Goal: Task Accomplishment & Management: Manage account settings

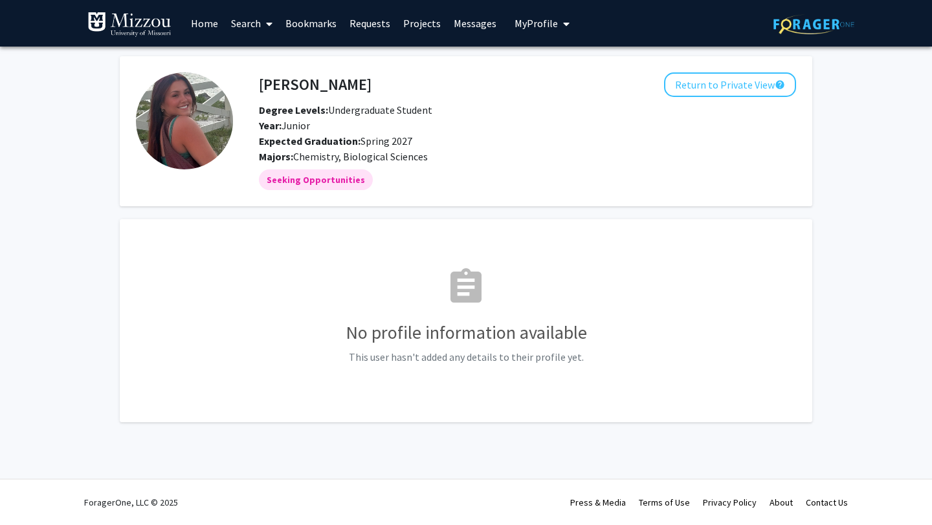
click at [206, 19] on link "Home" at bounding box center [204, 23] width 40 height 45
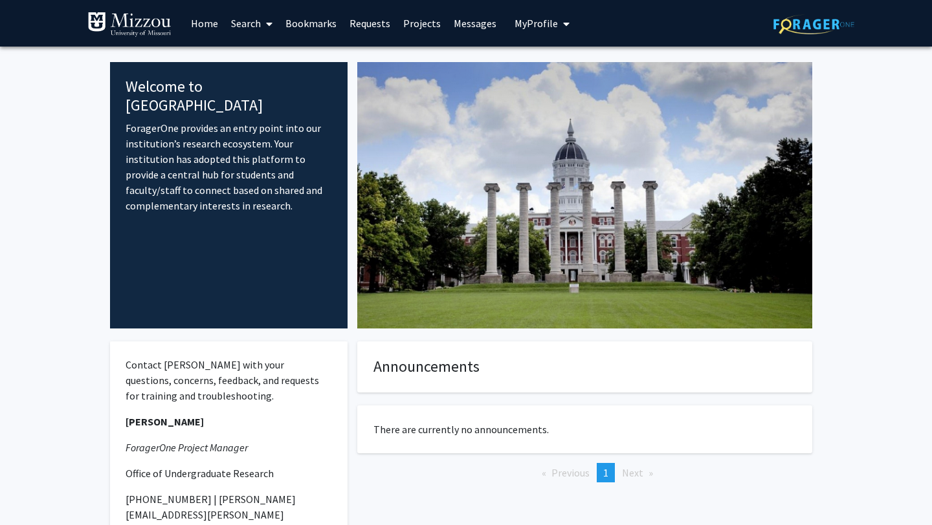
click at [239, 24] on link "Search" at bounding box center [252, 23] width 54 height 45
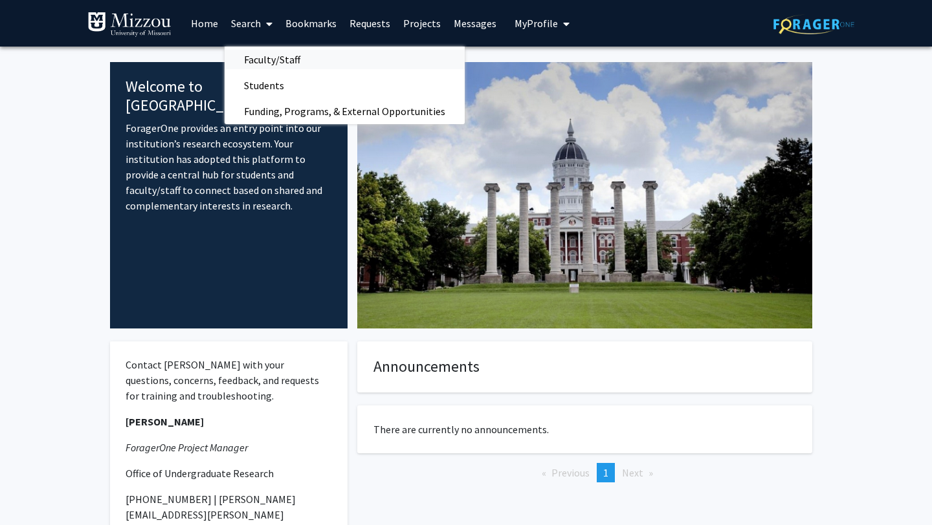
click at [265, 60] on span "Faculty/Staff" at bounding box center [272, 60] width 95 height 26
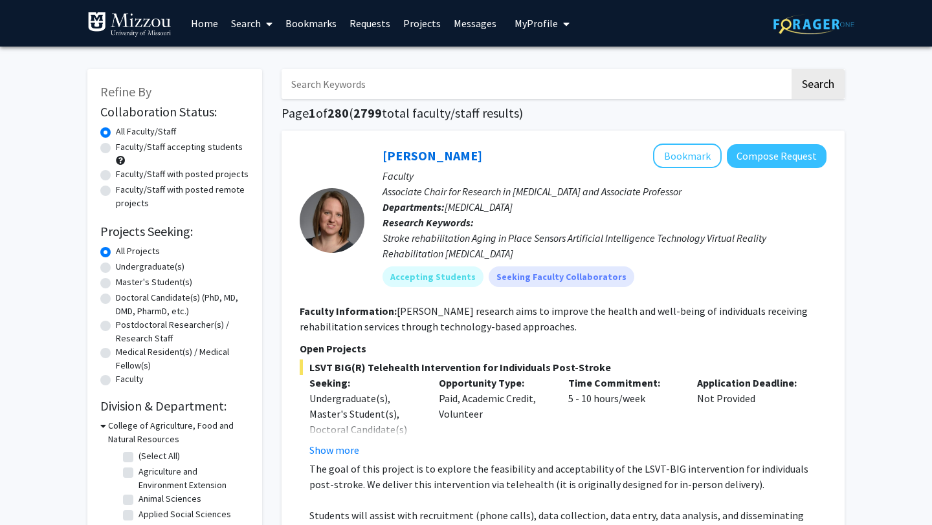
click at [384, 91] on input "Search Keywords" at bounding box center [535, 84] width 508 height 30
type input "womens health"
click at [812, 77] on button "Search" at bounding box center [817, 84] width 53 height 30
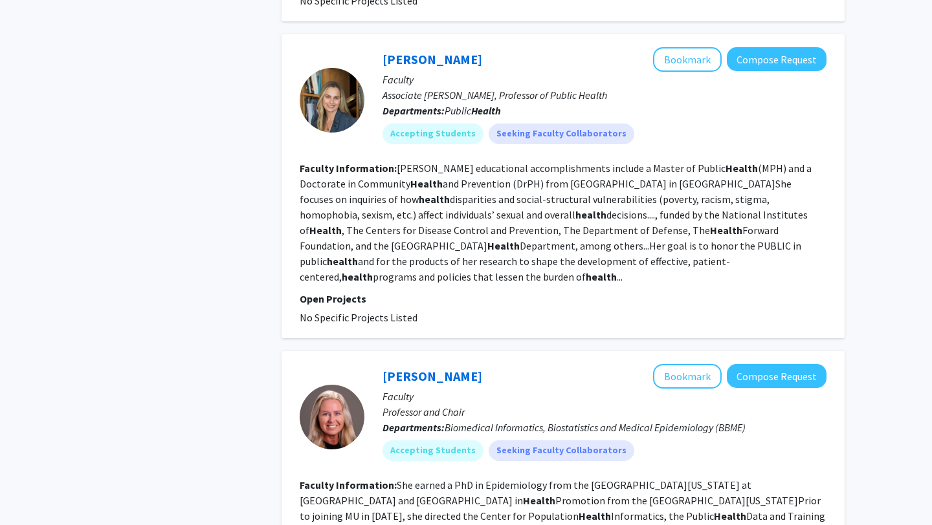
scroll to position [2213, 0]
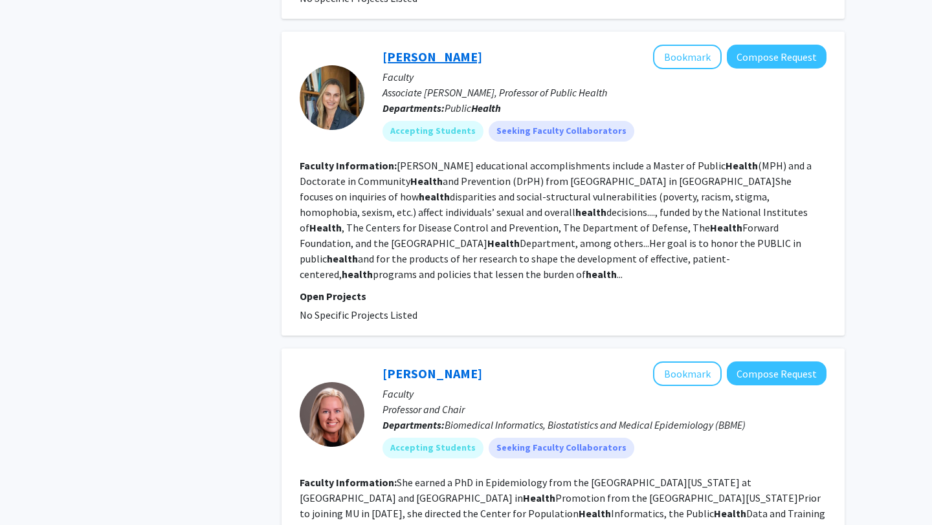
click at [412, 49] on link "[PERSON_NAME]" at bounding box center [432, 57] width 100 height 16
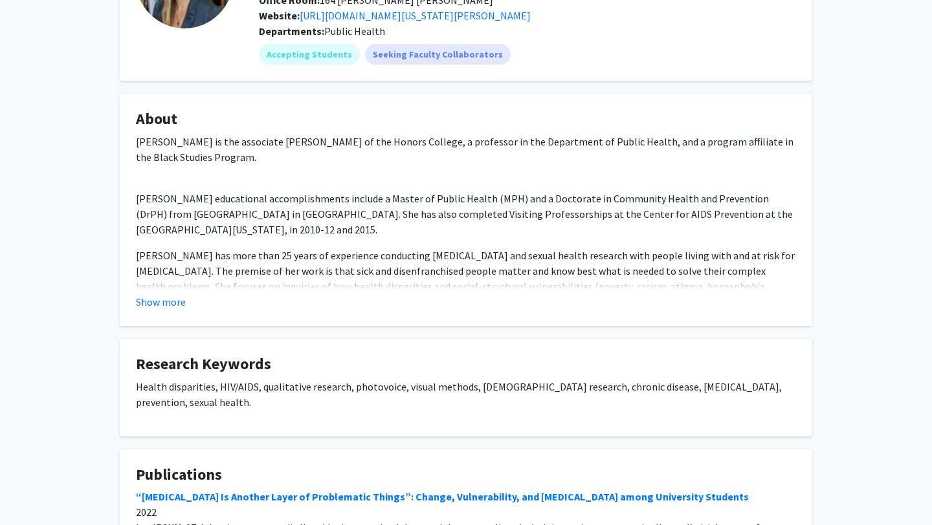
scroll to position [142, 0]
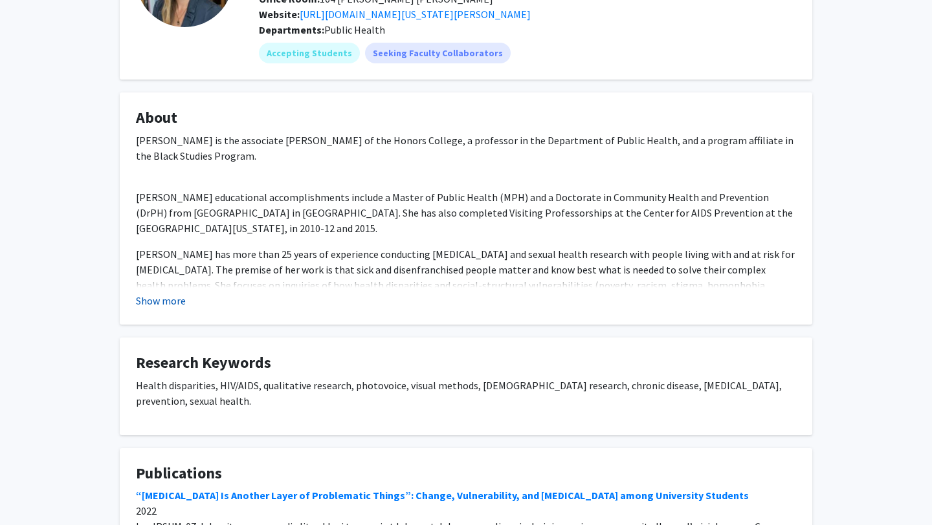
click at [162, 302] on button "Show more" at bounding box center [161, 301] width 50 height 16
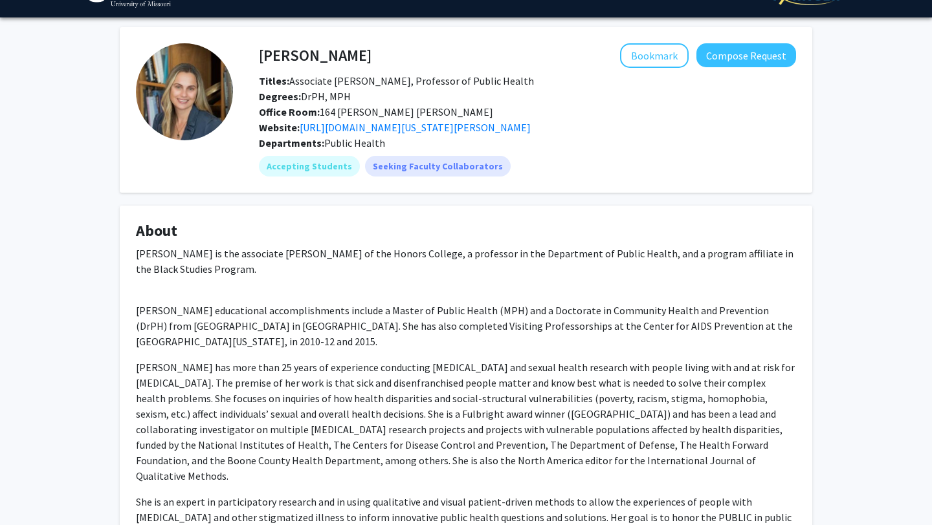
scroll to position [28, 0]
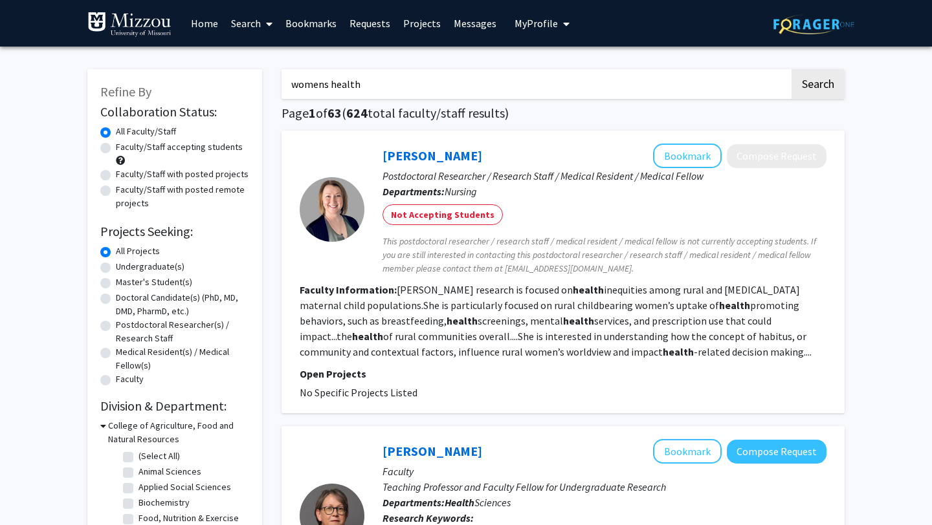
click at [207, 146] on label "Faculty/Staff accepting students" at bounding box center [179, 147] width 127 height 14
click at [124, 146] on input "Faculty/Staff accepting students" at bounding box center [120, 144] width 8 height 8
radio input "true"
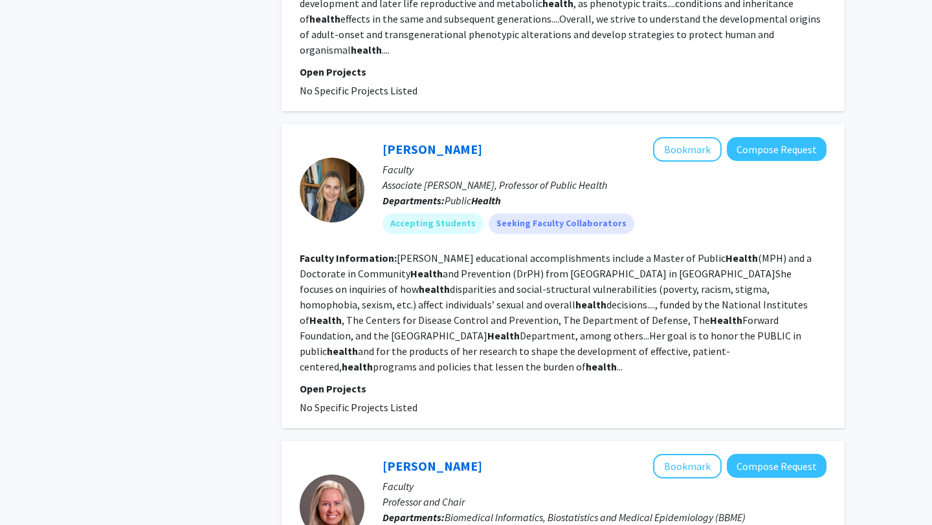
scroll to position [1823, 0]
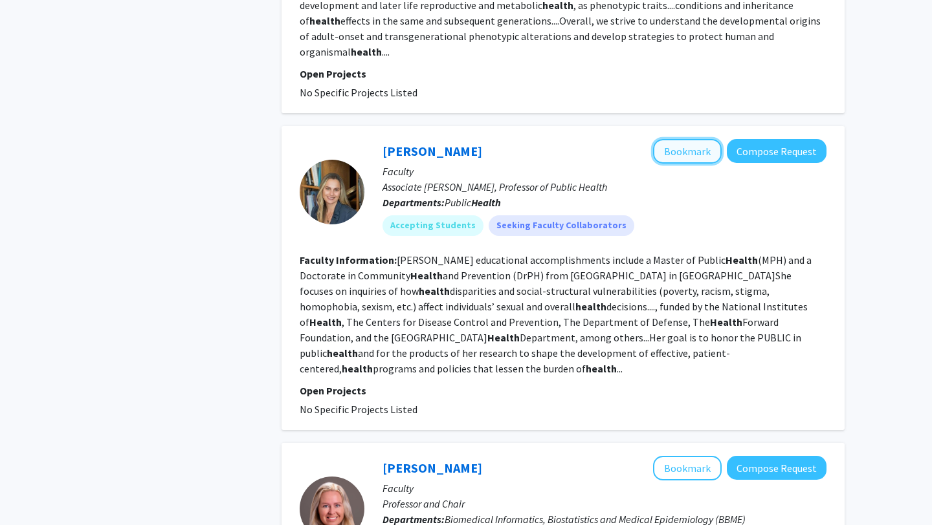
click at [661, 139] on button "Bookmark" at bounding box center [687, 151] width 69 height 25
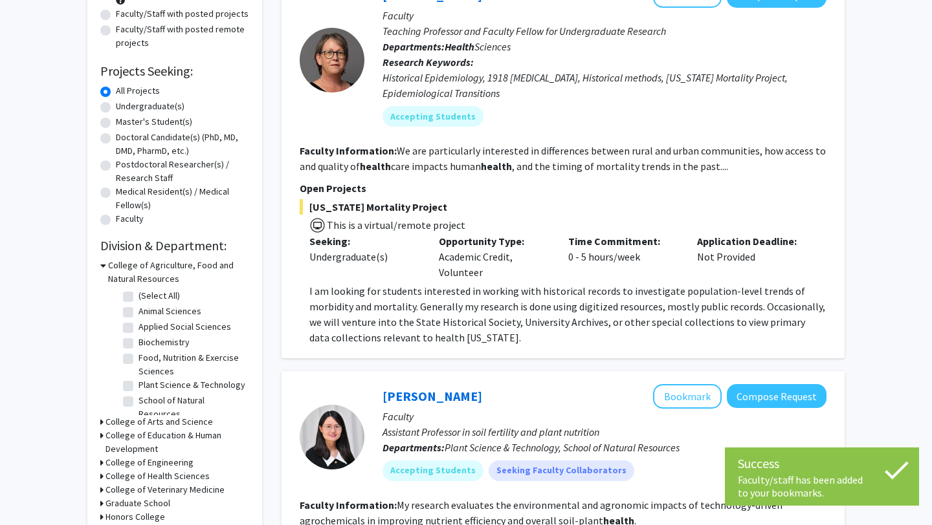
scroll to position [0, 0]
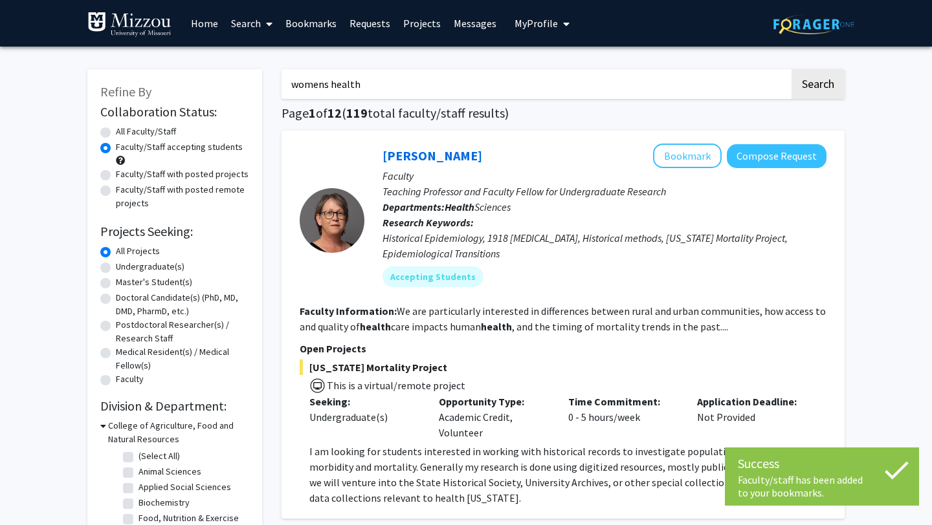
click at [317, 19] on link "Bookmarks" at bounding box center [311, 23] width 64 height 45
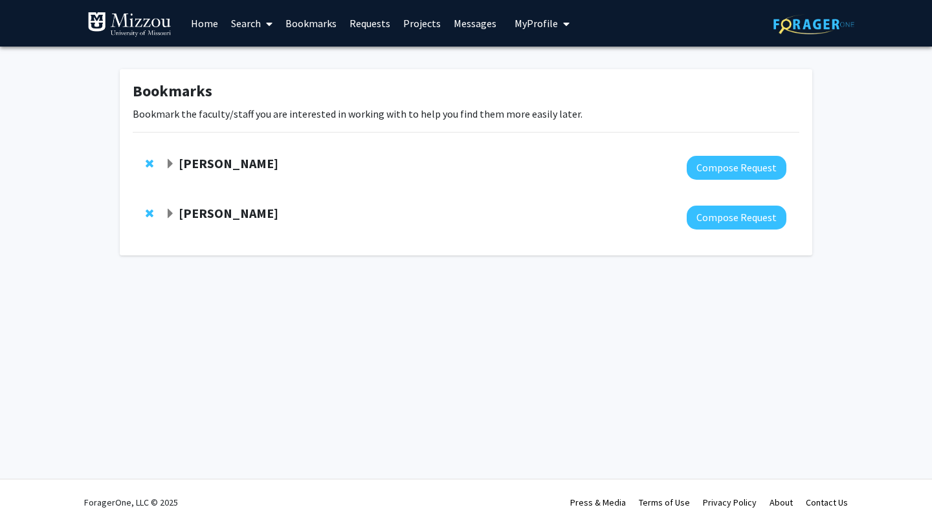
click at [213, 166] on strong "[PERSON_NAME]" at bounding box center [229, 163] width 100 height 16
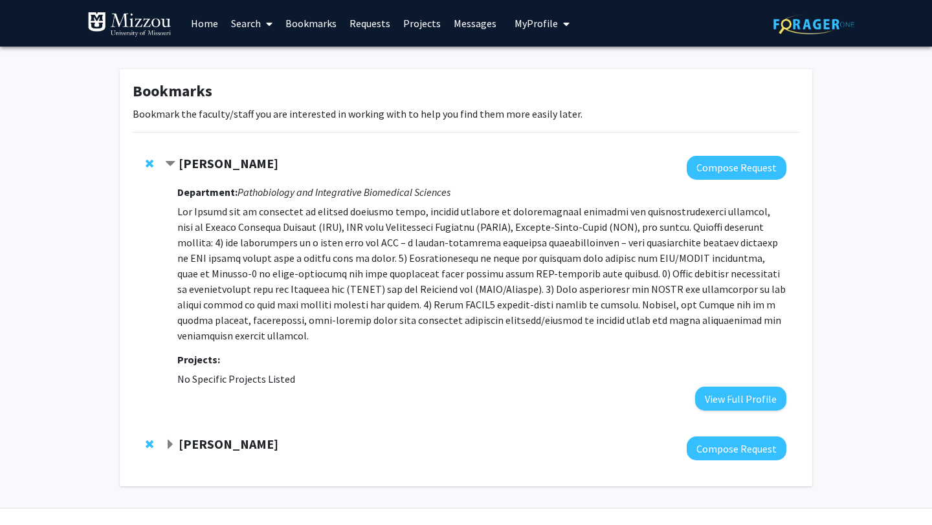
click at [256, 171] on strong "[PERSON_NAME]" at bounding box center [229, 163] width 100 height 16
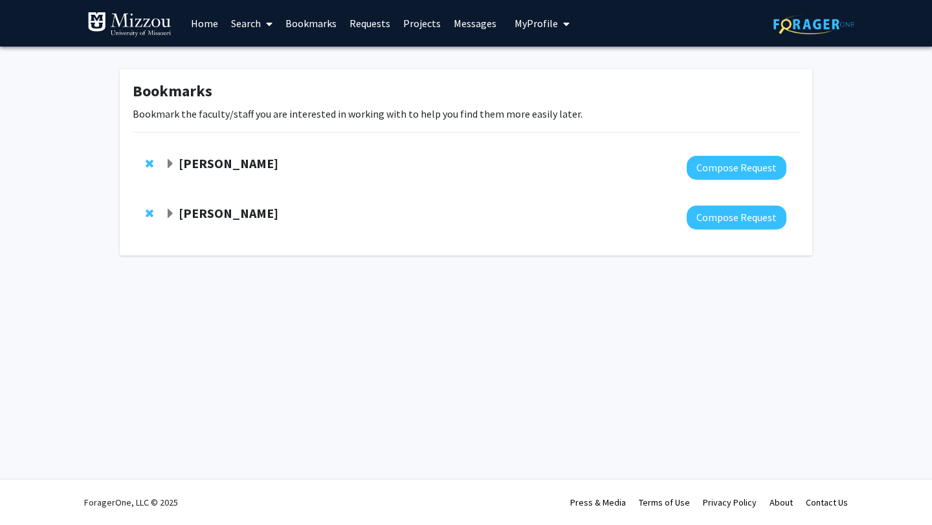
click at [214, 23] on link "Home" at bounding box center [204, 23] width 40 height 45
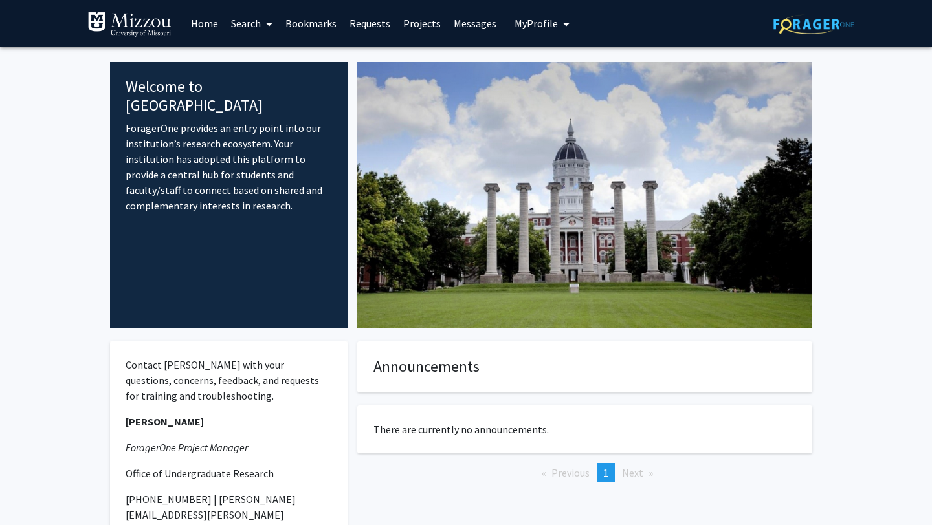
click at [516, 30] on button "My Profile" at bounding box center [541, 23] width 63 height 47
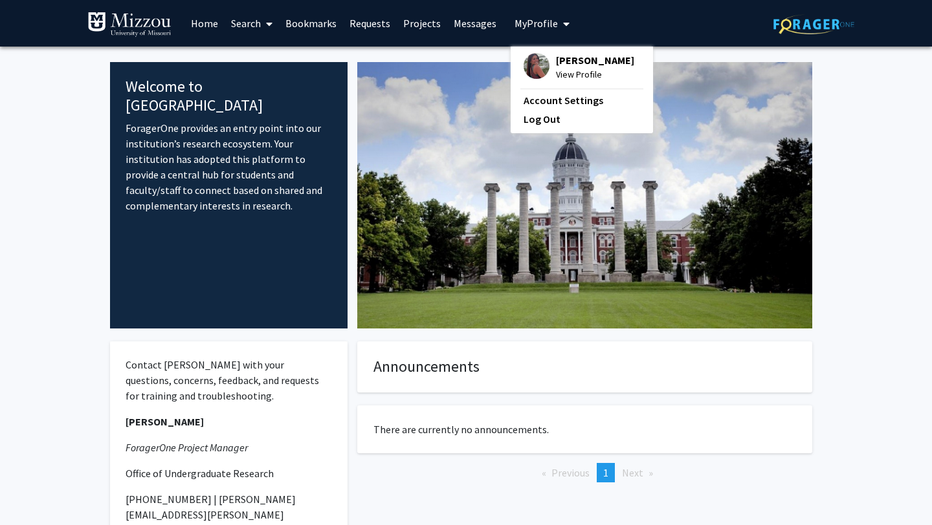
click at [571, 60] on span "[PERSON_NAME]" at bounding box center [595, 60] width 78 height 14
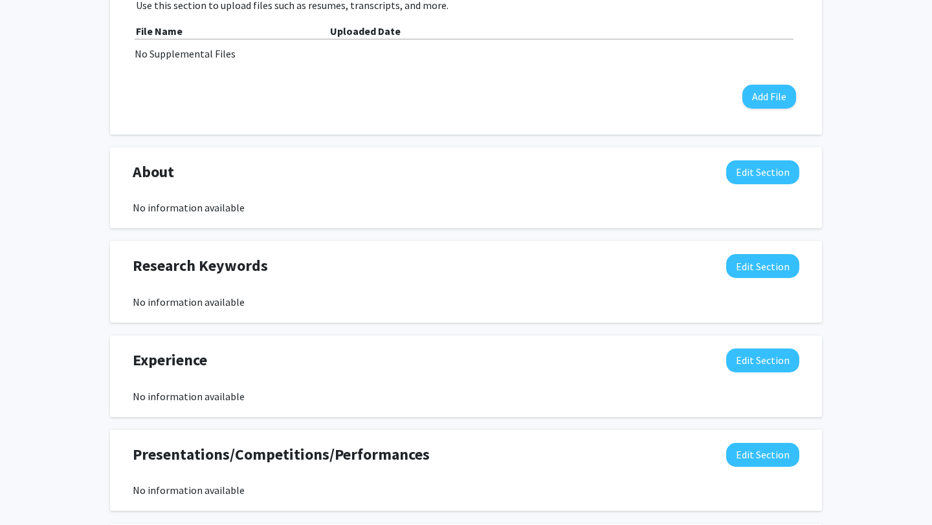
scroll to position [455, 0]
click at [738, 271] on button "Edit Section" at bounding box center [762, 266] width 73 height 24
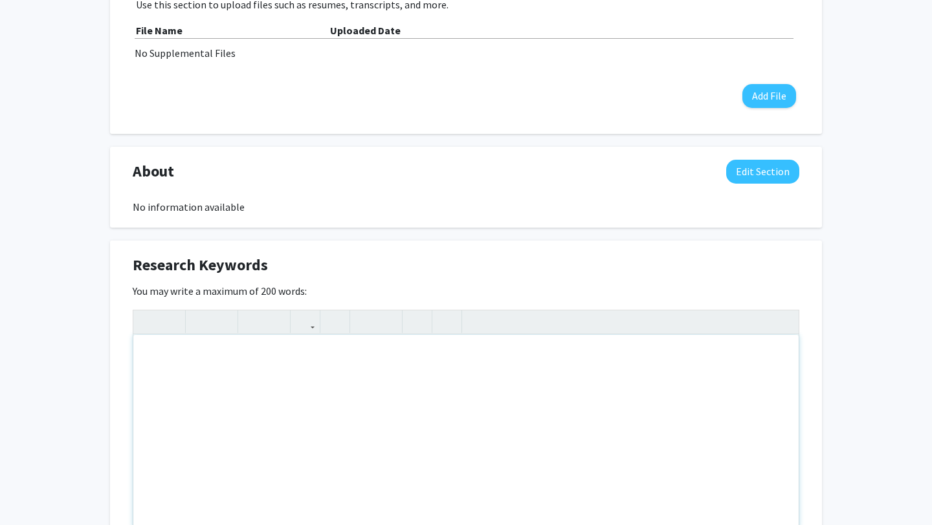
click at [559, 375] on div "Note to users with screen readers: Please deactivate our accessibility plugin f…" at bounding box center [465, 432] width 665 height 194
type textarea "g"
click at [74, 327] on div "[PERSON_NAME] Edit Section See Public View help Degree Level: Undergraduate Stu…" at bounding box center [466, 307] width 932 height 1431
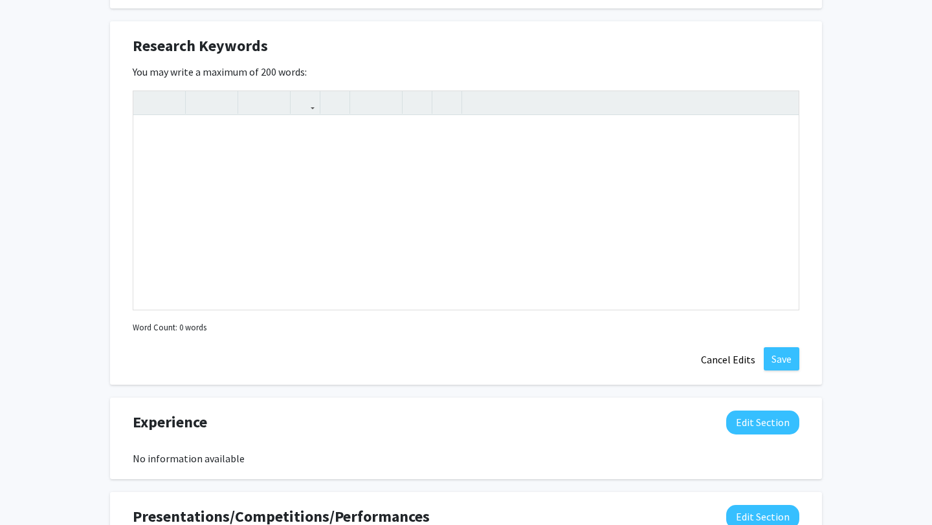
scroll to position [644, 0]
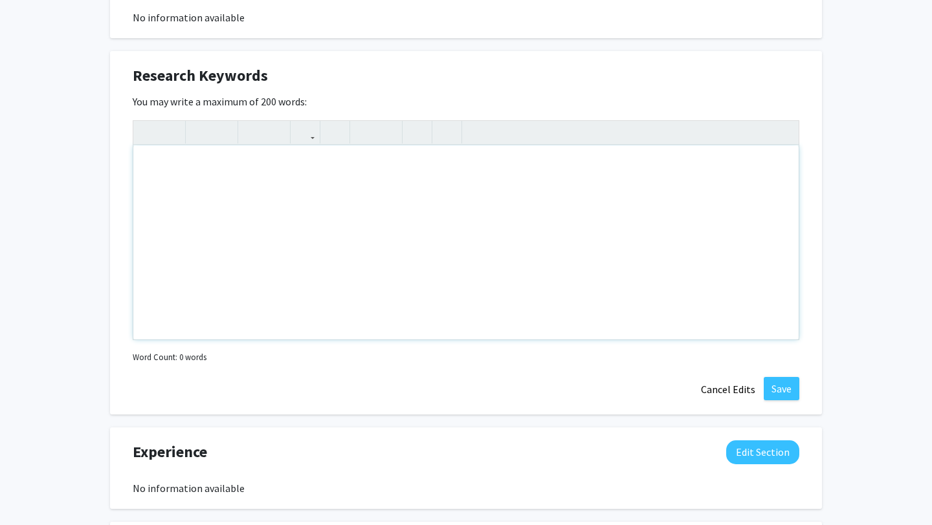
click at [184, 172] on div "Note to users with screen readers: Please deactivate our accessibility plugin f…" at bounding box center [465, 243] width 665 height 194
type textarea "g"
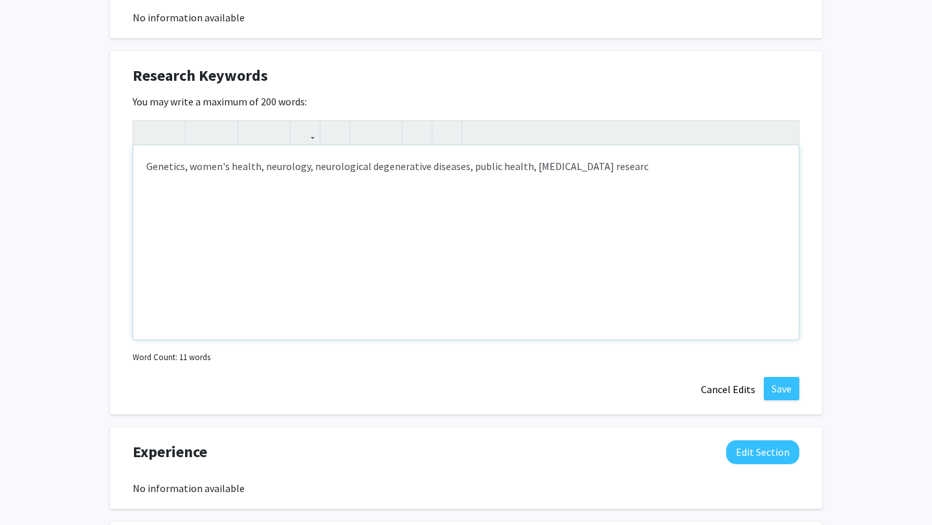
type textarea "Genetics, women's health, neurology, neurological degenerative diseases, public…"
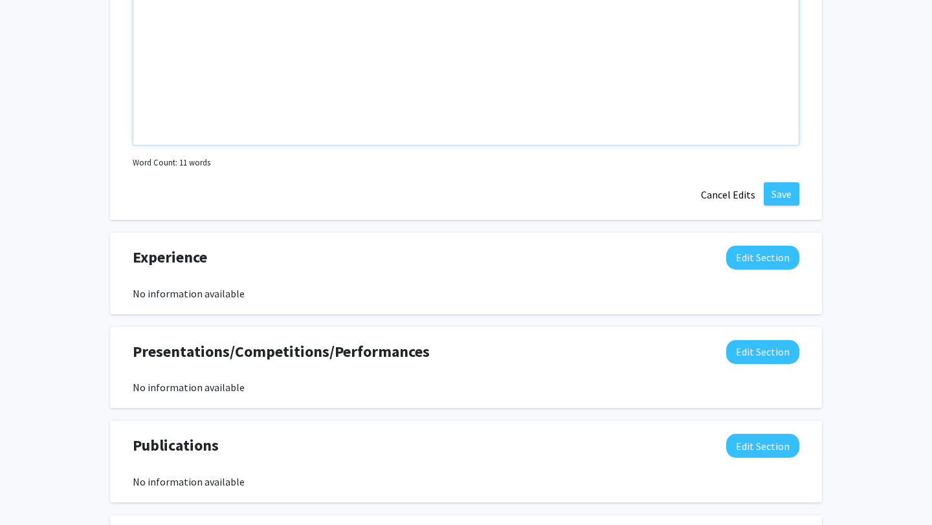
scroll to position [851, 0]
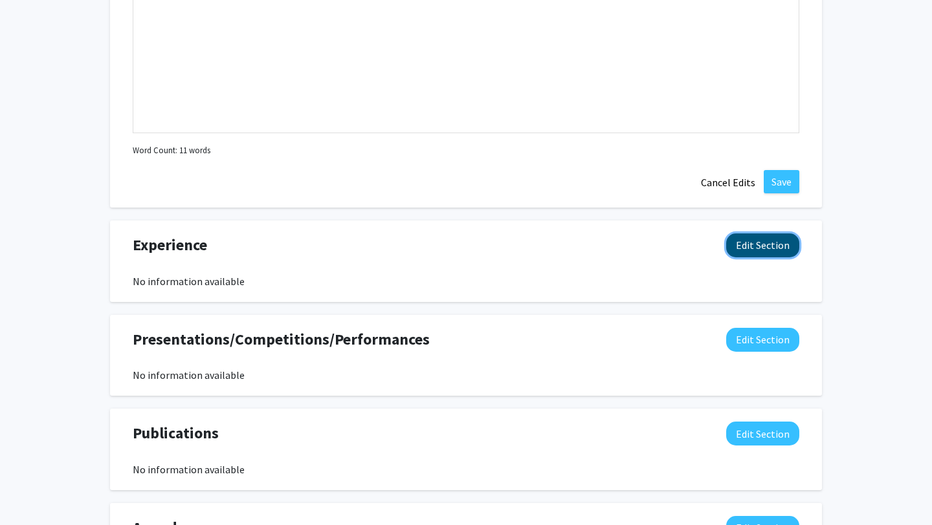
click at [768, 242] on button "Edit Section" at bounding box center [762, 246] width 73 height 24
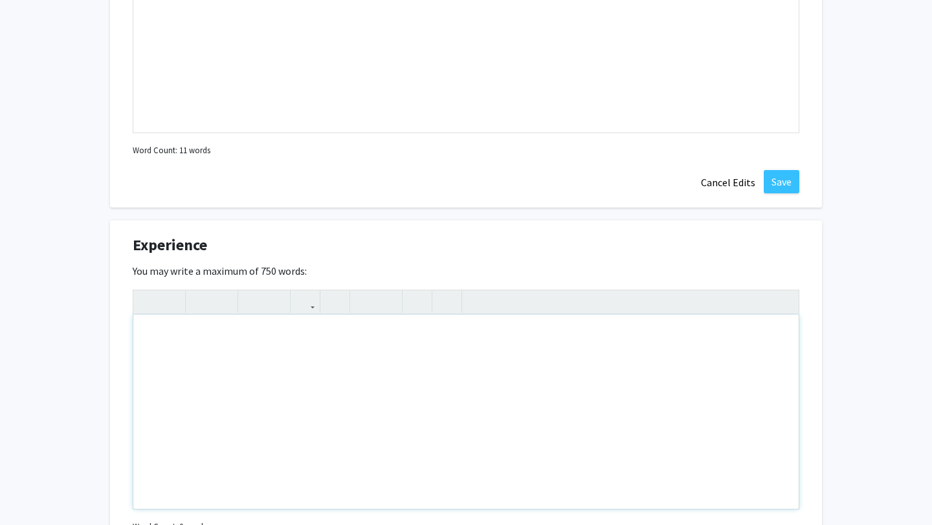
click at [357, 358] on div "Note to users with screen readers: Please deactivate our accessibility plugin f…" at bounding box center [465, 412] width 665 height 194
type textarea "I"
click at [365, 305] on icon "button" at bounding box center [364, 301] width 11 height 21
type textarea "<ul><li>Medical Assistant at Ophthalmology office</li></ul>"
click at [411, 249] on div "Experience Edit Section" at bounding box center [466, 249] width 686 height 30
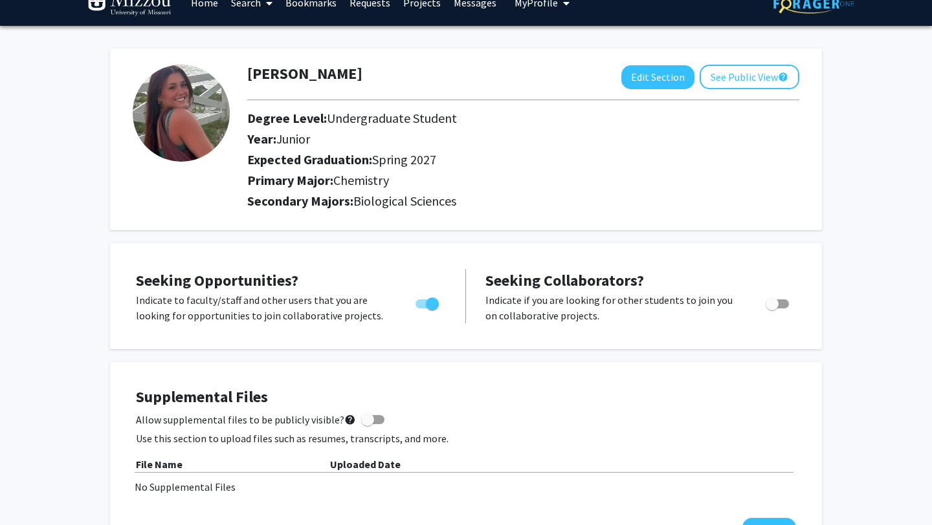
scroll to position [0, 0]
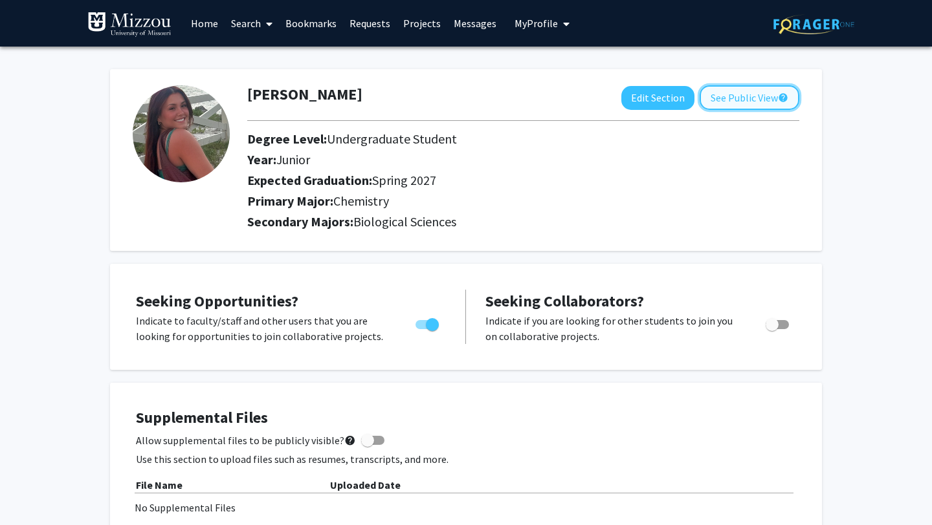
click at [713, 106] on button "See Public View help" at bounding box center [749, 97] width 100 height 25
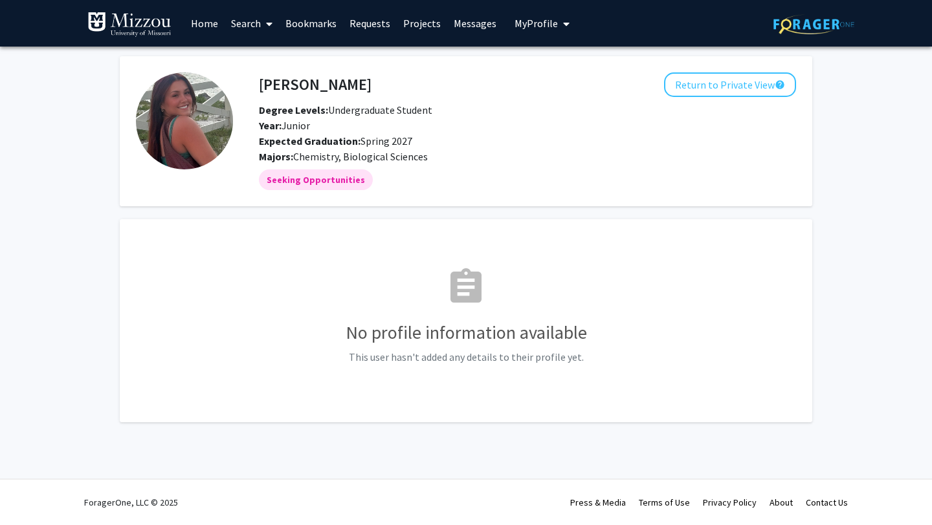
click at [435, 323] on h3 "No profile information available" at bounding box center [466, 333] width 660 height 22
click at [751, 87] on button "Return to Private View help" at bounding box center [730, 84] width 132 height 25
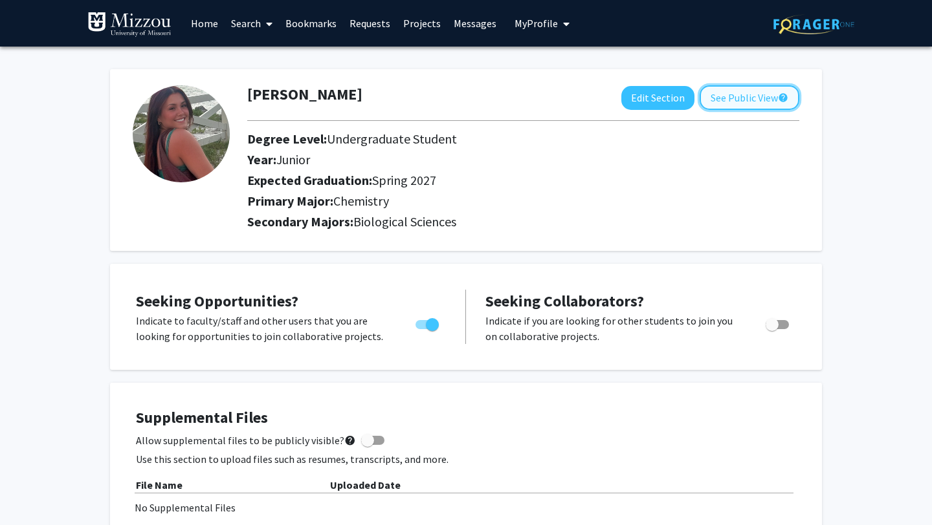
click at [768, 98] on button "See Public View help" at bounding box center [749, 97] width 100 height 25
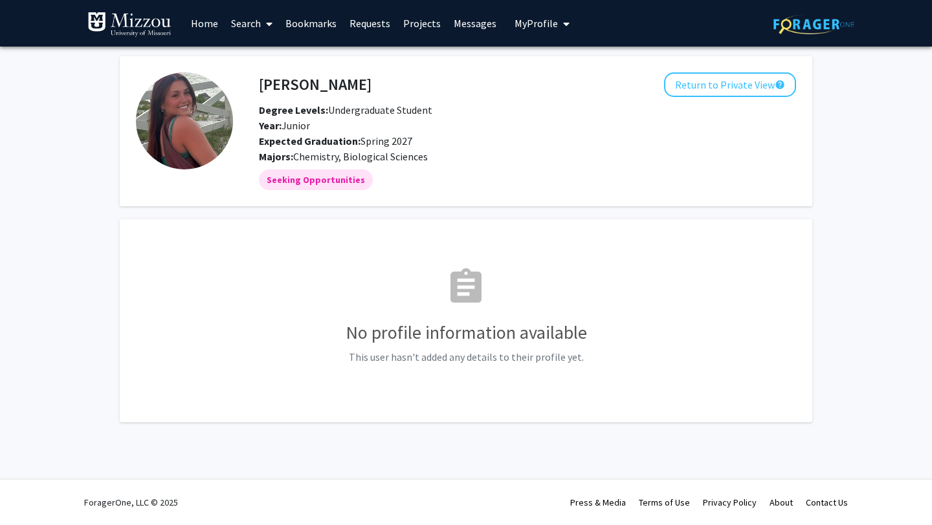
click at [768, 98] on div "[PERSON_NAME] Return to Private View help Degree Levels: Undergraduate Student …" at bounding box center [527, 118] width 556 height 92
click at [741, 90] on button "Return to Private View help" at bounding box center [730, 84] width 132 height 25
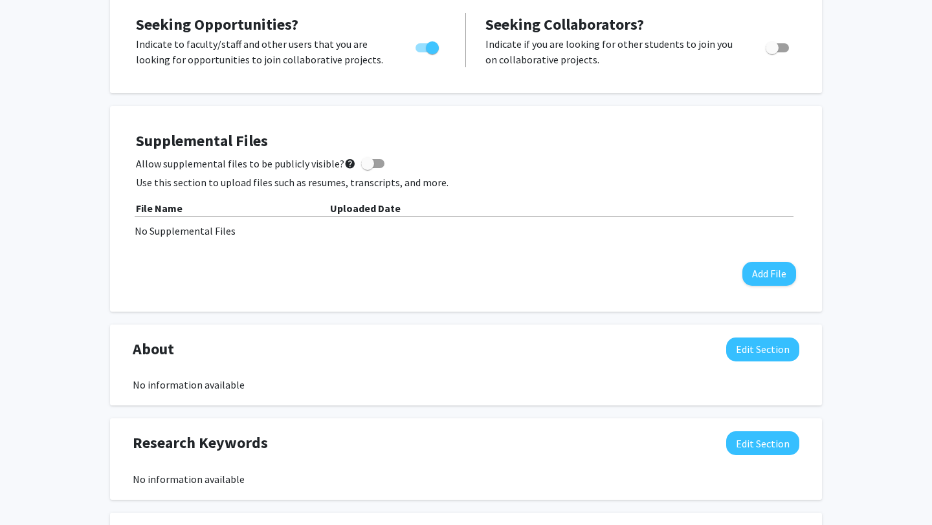
scroll to position [273, 0]
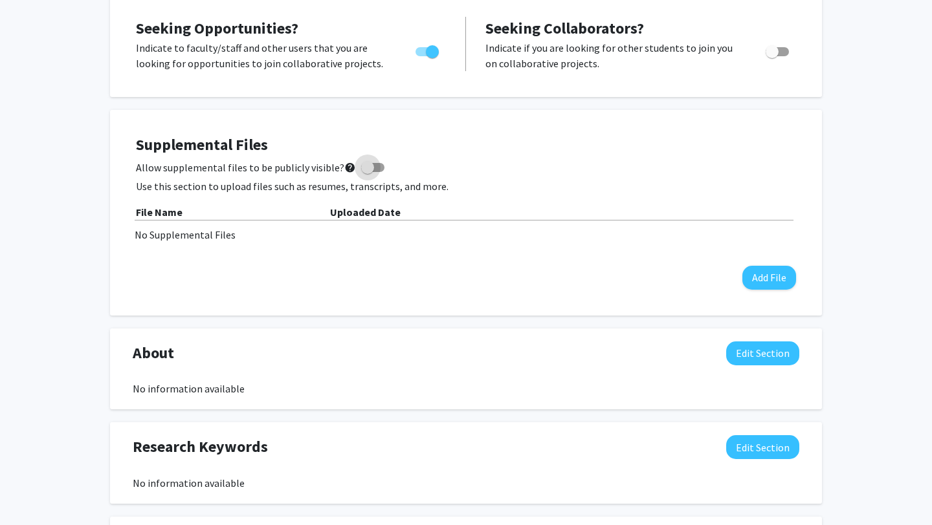
click at [361, 168] on span at bounding box center [367, 167] width 13 height 13
click at [367, 172] on input "Allow supplemental files to be publicly visible? help" at bounding box center [367, 172] width 1 height 1
checkbox input "true"
click at [780, 274] on button "Add File" at bounding box center [769, 278] width 54 height 24
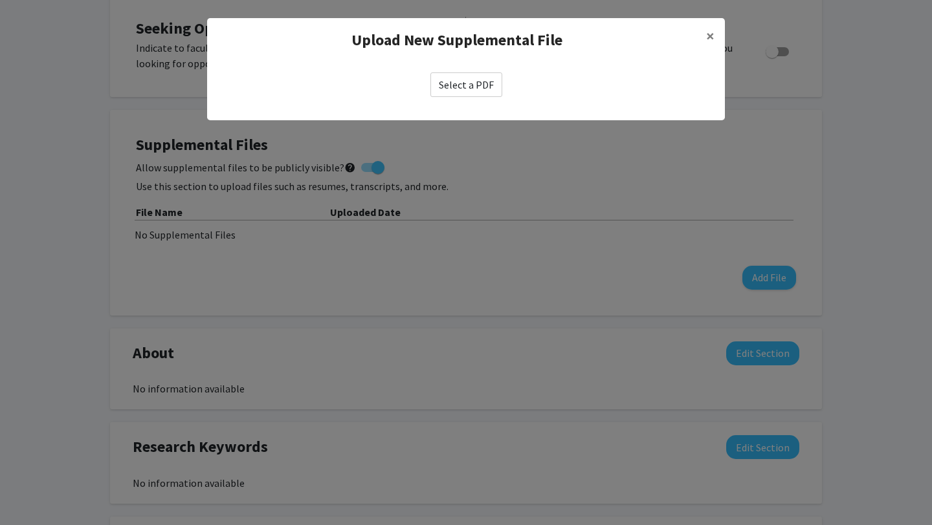
click at [471, 91] on label "Select a PDF" at bounding box center [466, 84] width 72 height 25
click at [0, 0] on input "Select a PDF" at bounding box center [0, 0] width 0 height 0
click at [450, 83] on label "Select a PDF" at bounding box center [466, 84] width 72 height 25
click at [0, 0] on input "Select a PDF" at bounding box center [0, 0] width 0 height 0
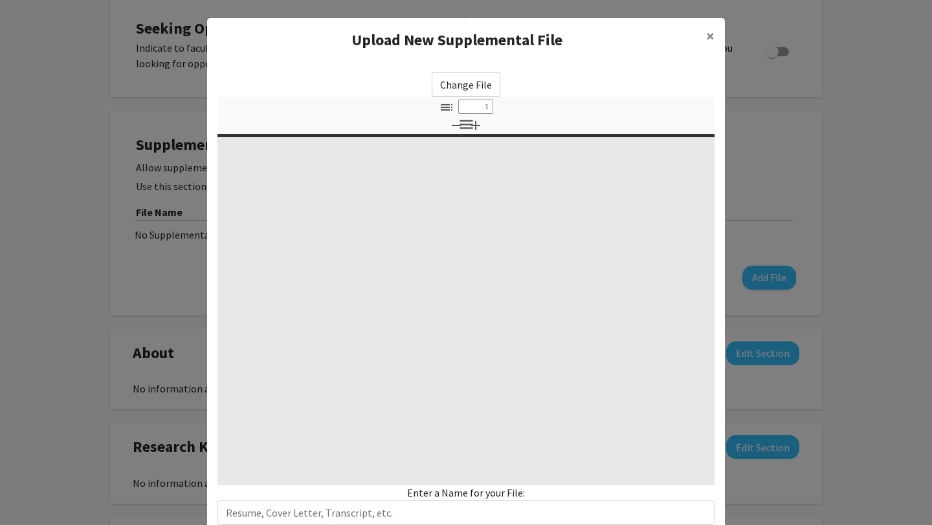
select select "custom"
type input "0"
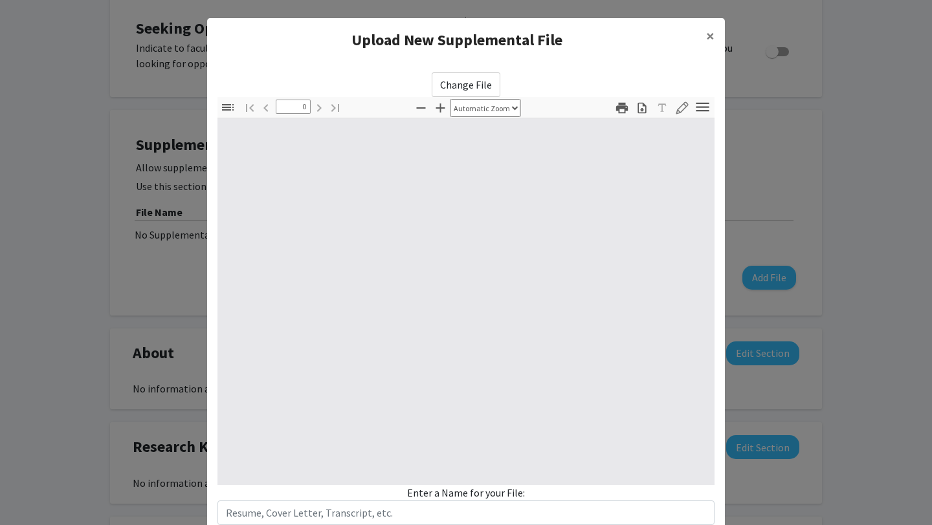
select select "custom"
type input "1"
select select "auto"
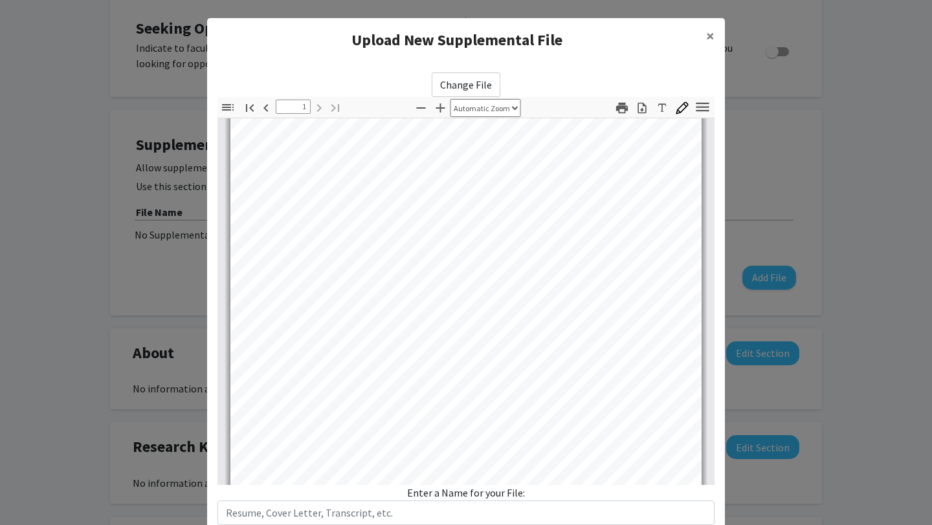
scroll to position [0, 0]
click at [476, 80] on label "Change File" at bounding box center [466, 84] width 69 height 25
click at [0, 0] on input "Change File" at bounding box center [0, 0] width 0 height 0
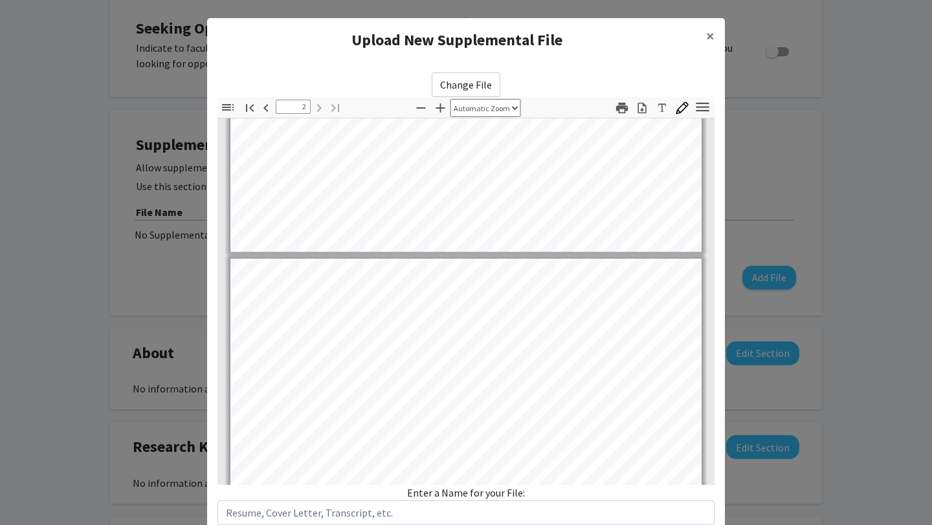
type input "1"
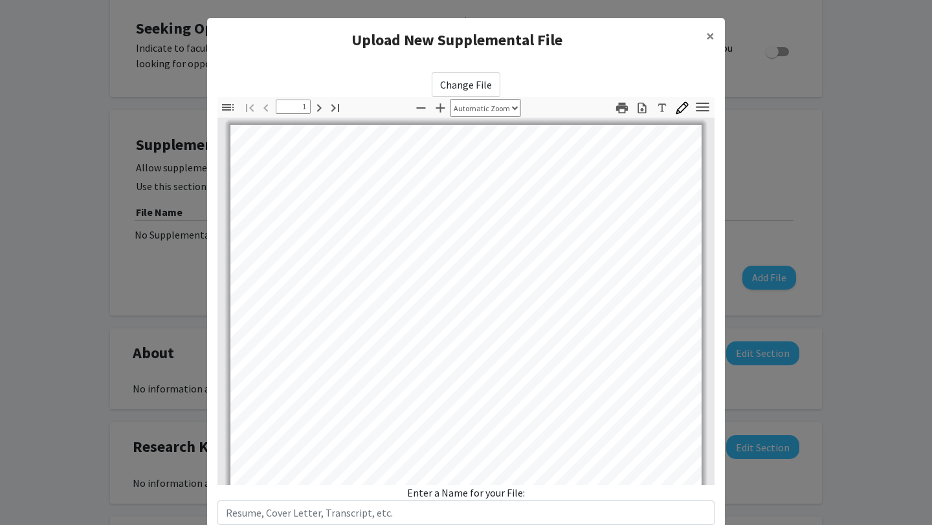
click at [512, 44] on h4 "Upload New Supplemental File" at bounding box center [456, 39] width 478 height 23
click at [500, 57] on div "Upload New Supplemental File ×" at bounding box center [466, 40] width 518 height 44
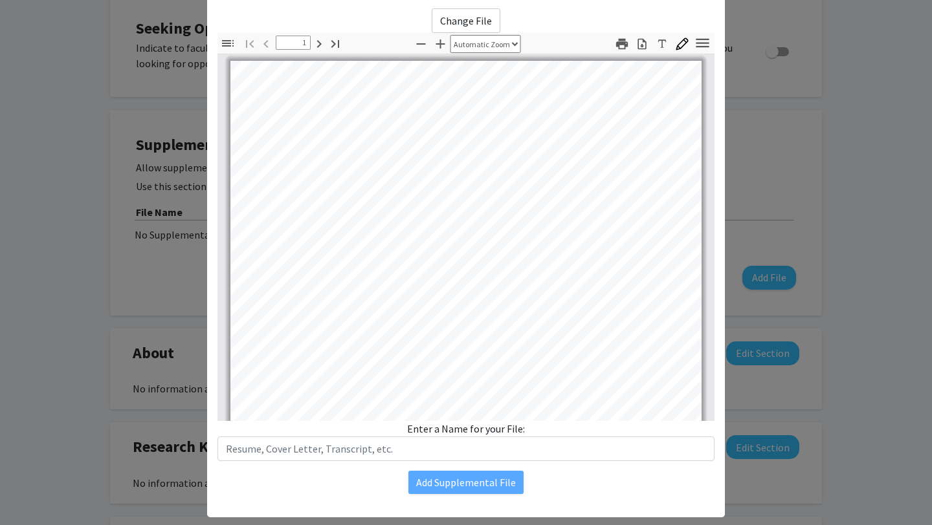
scroll to position [87, 0]
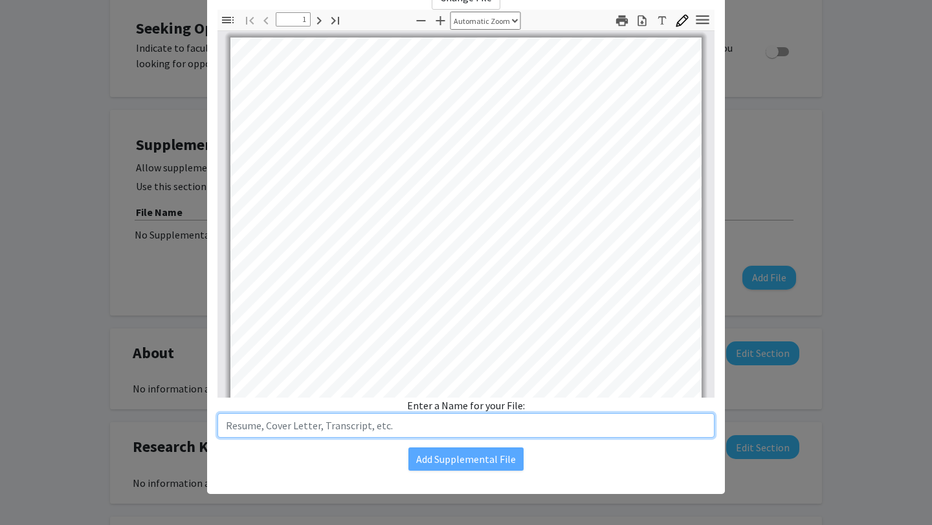
click at [282, 429] on input "text" at bounding box center [465, 425] width 497 height 25
type input "[PERSON_NAME] Resume"
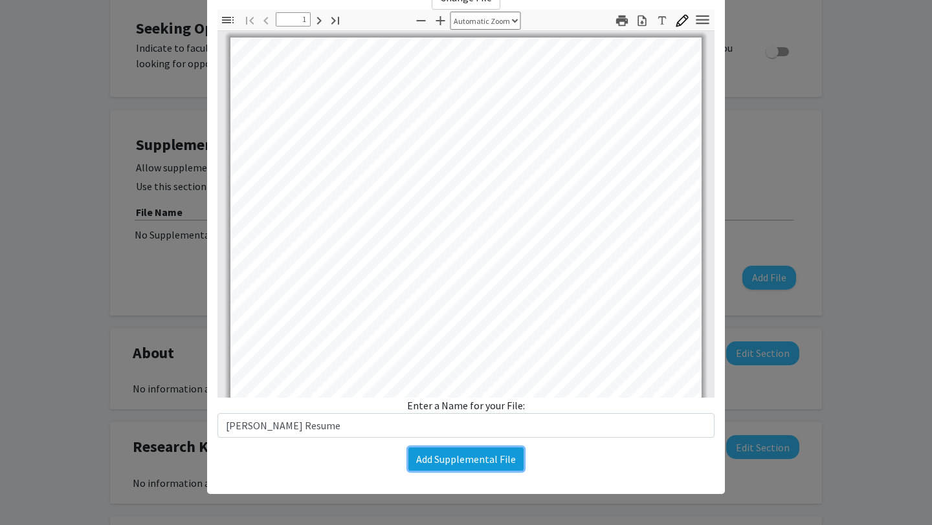
click at [438, 457] on button "Add Supplemental File" at bounding box center [465, 459] width 115 height 23
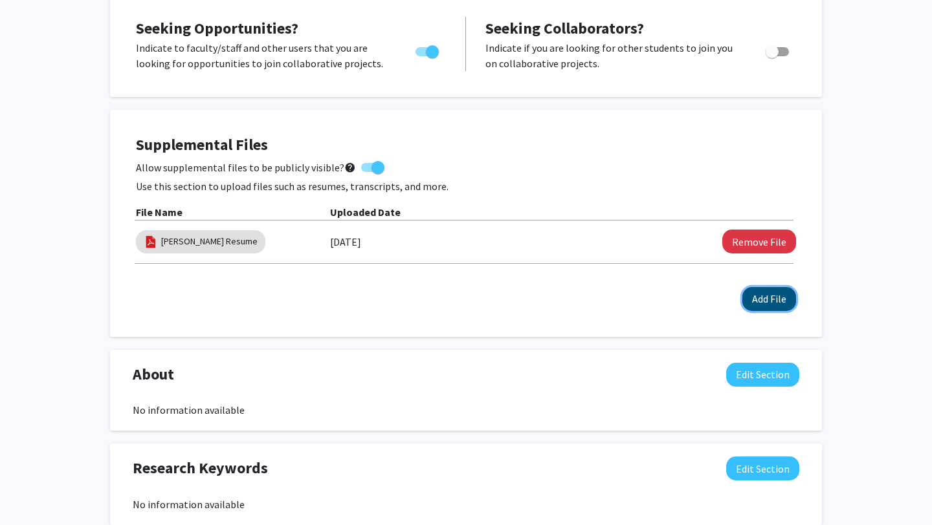
click at [762, 297] on button "Add File" at bounding box center [769, 299] width 54 height 24
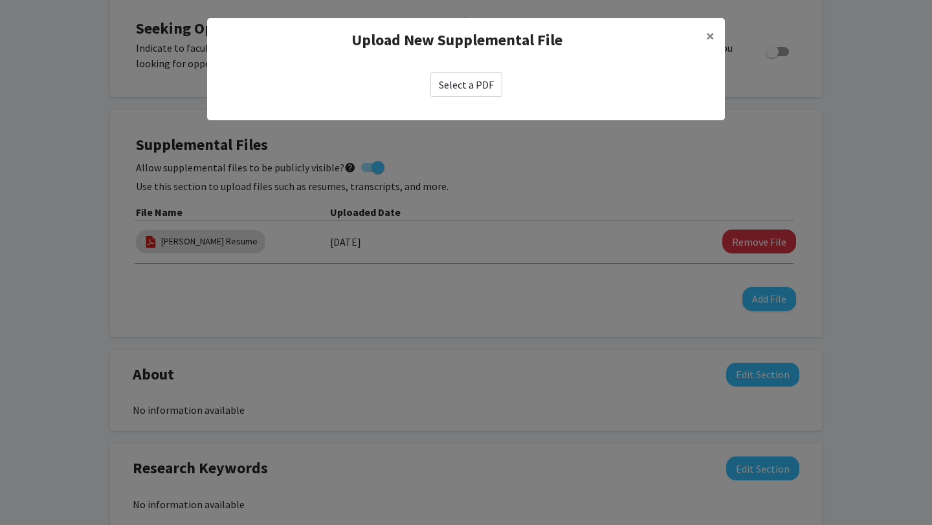
click at [471, 96] on label "Select a PDF" at bounding box center [466, 84] width 72 height 25
click at [0, 0] on input "Select a PDF" at bounding box center [0, 0] width 0 height 0
select select "custom"
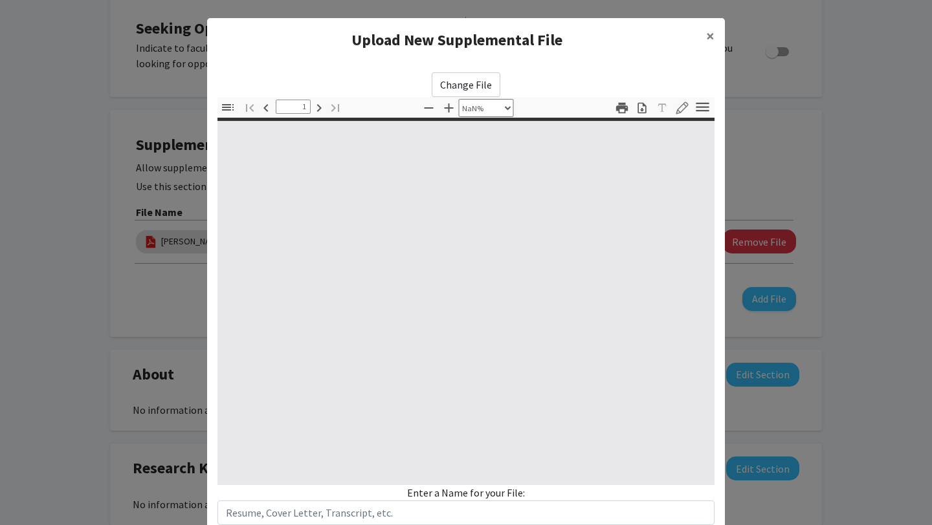
type input "0"
select select "custom"
type input "1"
select select "auto"
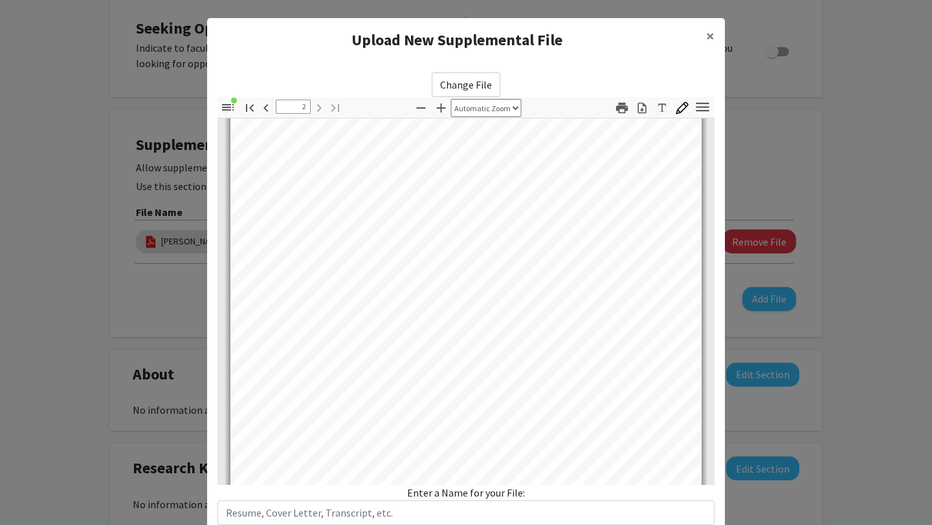
scroll to position [871, 0]
type input "1"
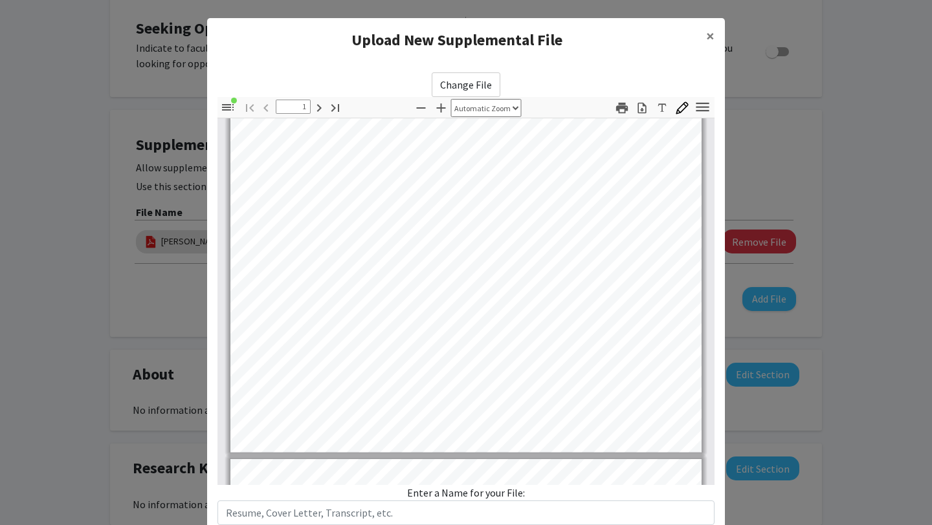
scroll to position [0, 0]
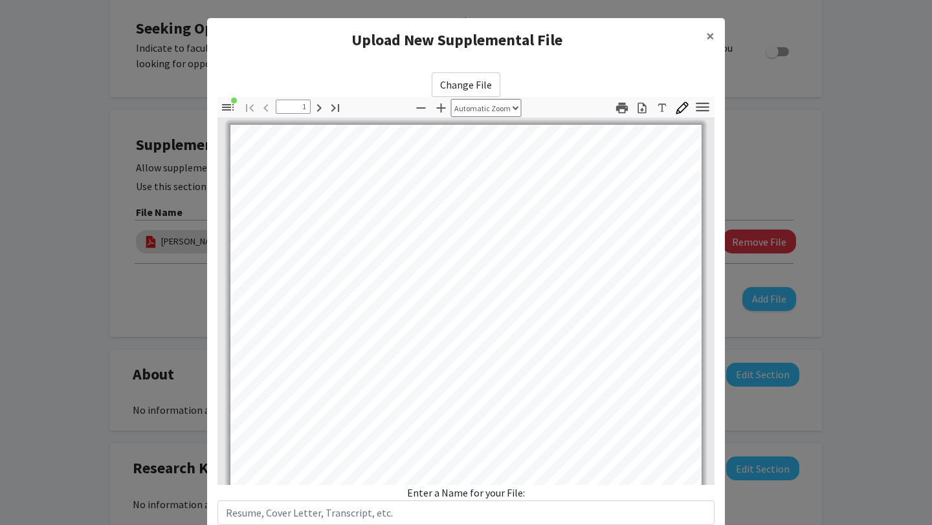
click at [491, 490] on div "Enter a Name for your File:" at bounding box center [465, 505] width 497 height 40
click at [470, 509] on input "text" at bounding box center [465, 513] width 497 height 25
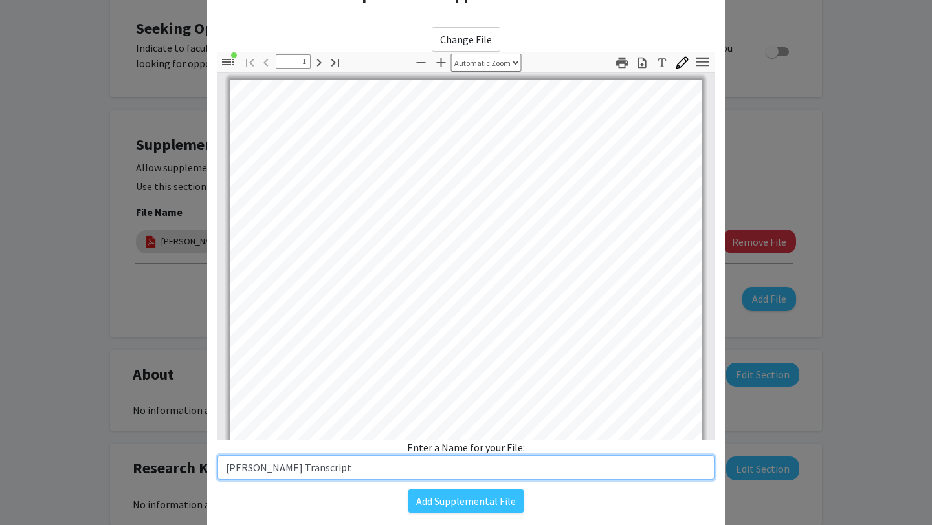
scroll to position [87, 0]
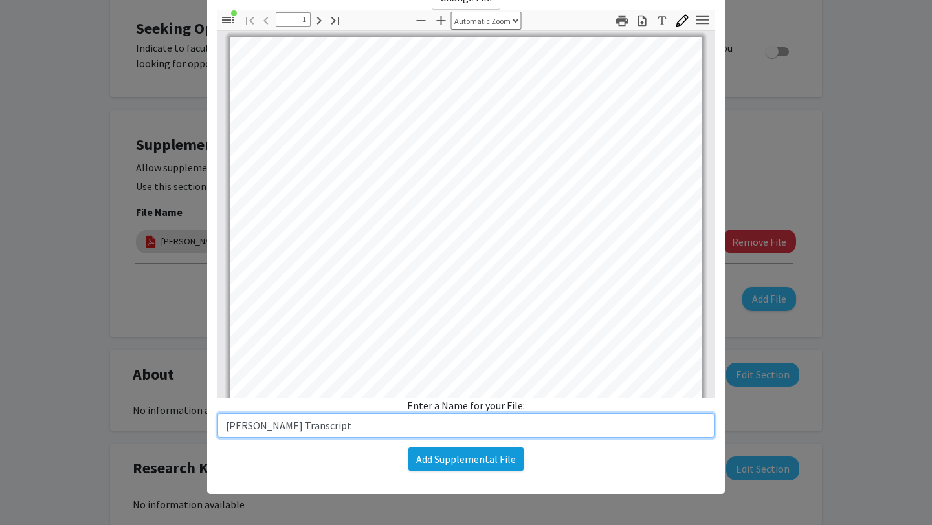
type input "[PERSON_NAME] Transcript"
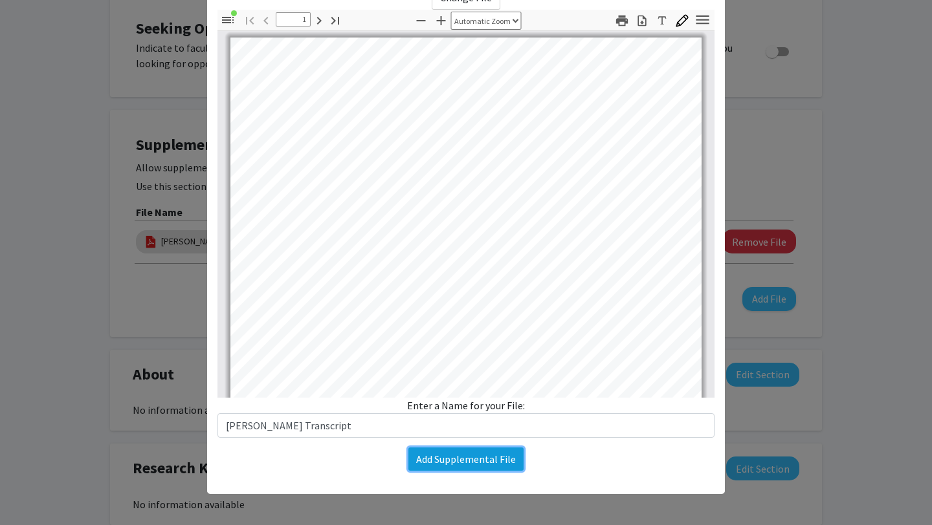
click at [444, 462] on button "Add Supplemental File" at bounding box center [465, 459] width 115 height 23
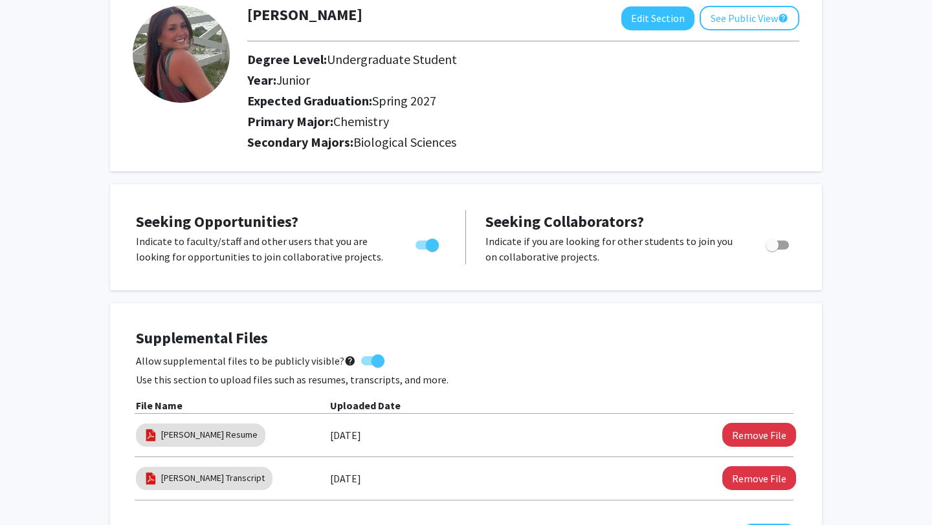
scroll to position [92, 0]
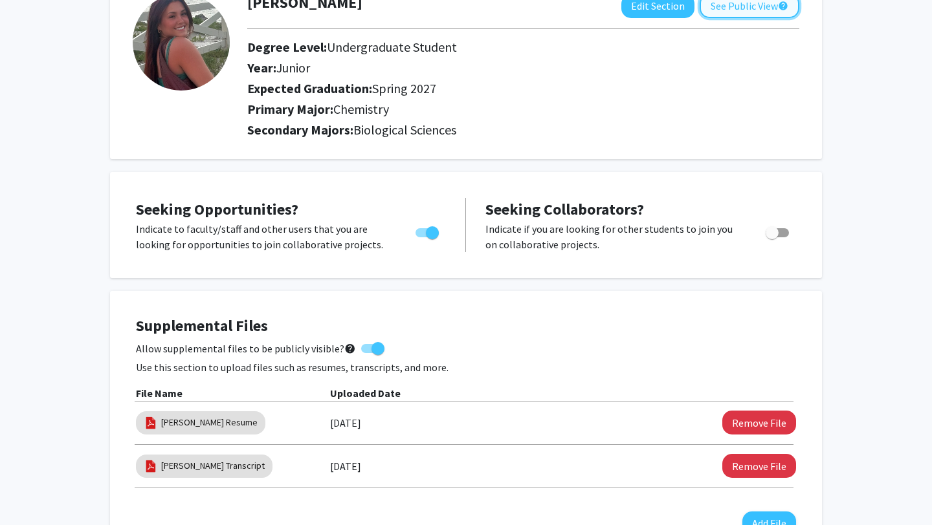
click at [727, 14] on button "See Public View help" at bounding box center [749, 6] width 100 height 25
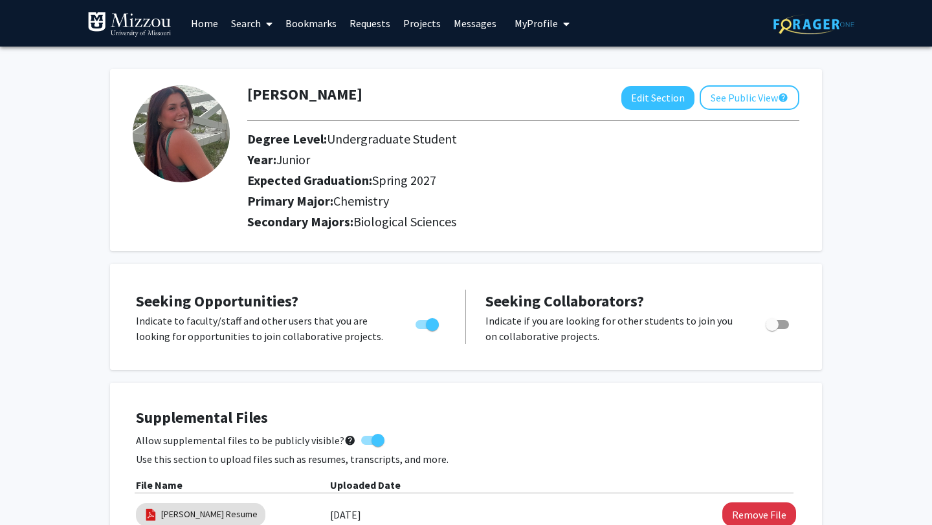
click at [426, 23] on link "Projects" at bounding box center [422, 23] width 50 height 45
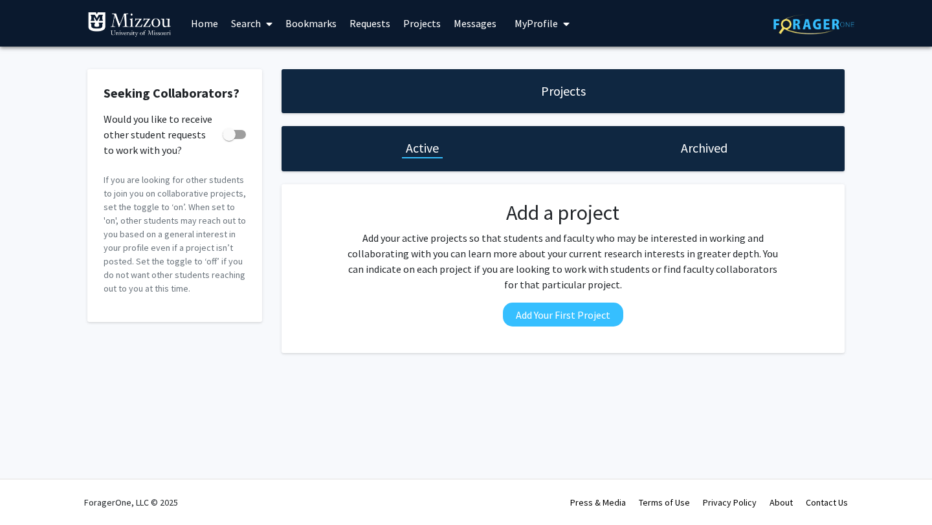
click at [244, 26] on link "Search" at bounding box center [252, 23] width 54 height 45
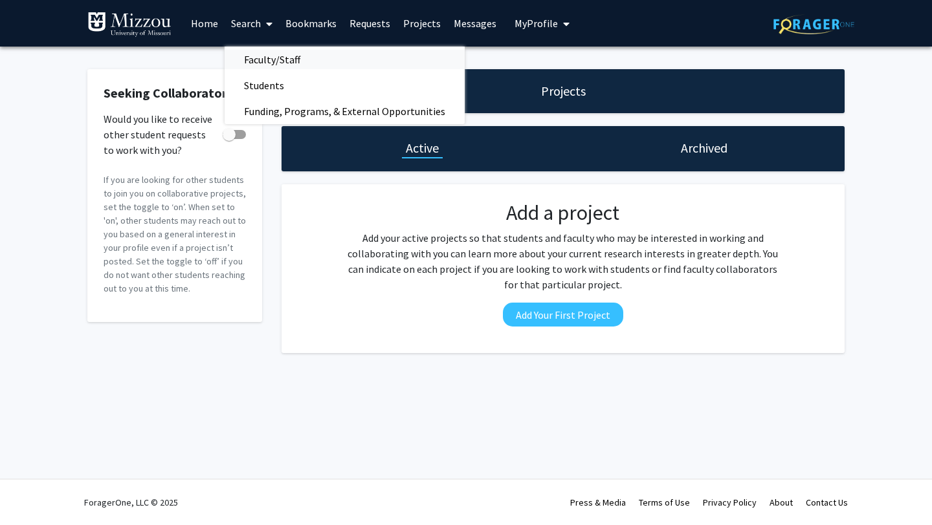
click at [258, 60] on span "Faculty/Staff" at bounding box center [272, 60] width 95 height 26
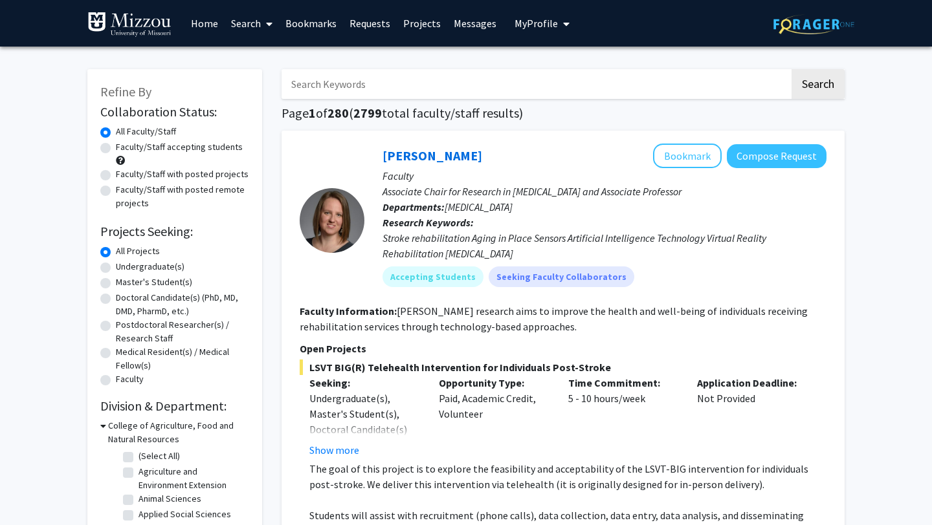
click at [129, 151] on label "Faculty/Staff accepting students" at bounding box center [179, 147] width 127 height 14
click at [124, 149] on input "Faculty/Staff accepting students" at bounding box center [120, 144] width 8 height 8
radio input "true"
click at [153, 264] on label "Undergraduate(s)" at bounding box center [150, 267] width 69 height 14
click at [124, 264] on input "Undergraduate(s)" at bounding box center [120, 264] width 8 height 8
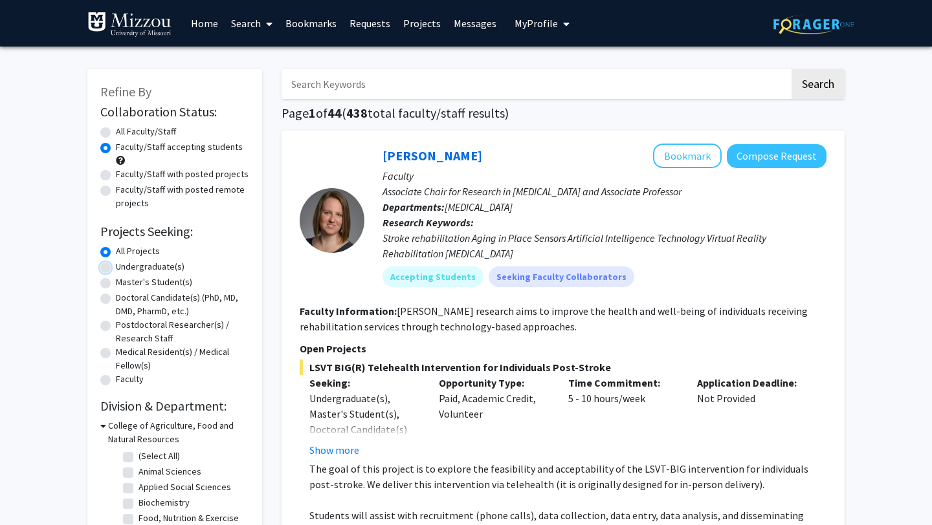
radio input "true"
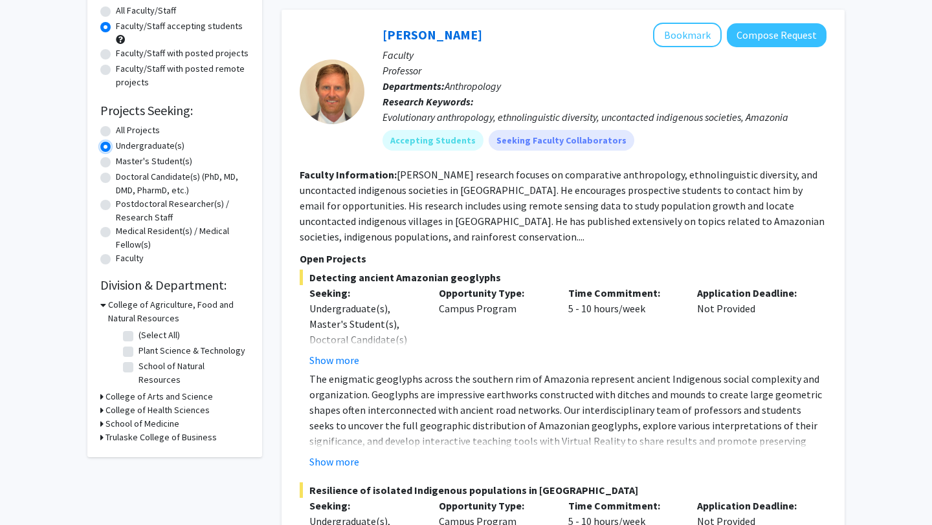
scroll to position [122, 0]
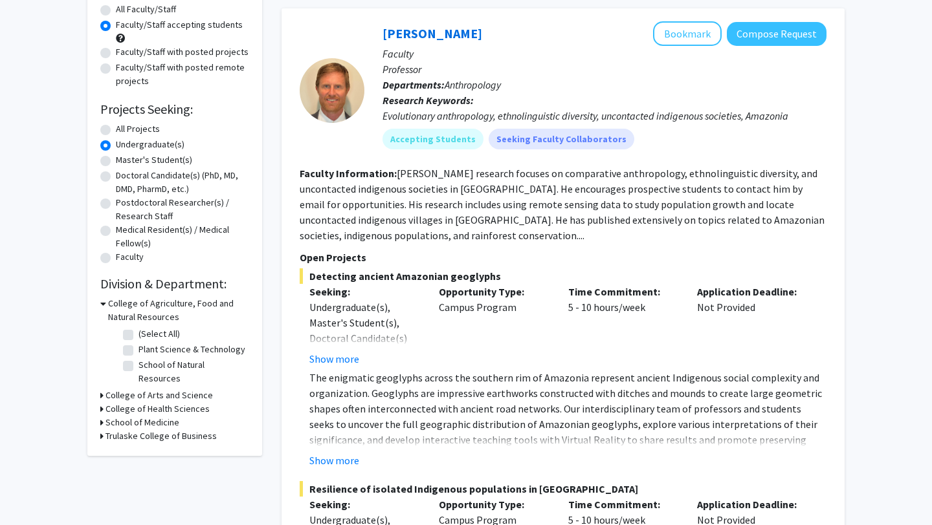
click at [171, 402] on h3 "College of Health Sciences" at bounding box center [157, 409] width 104 height 14
click at [138, 435] on label "Health Sciences" at bounding box center [169, 442] width 62 height 14
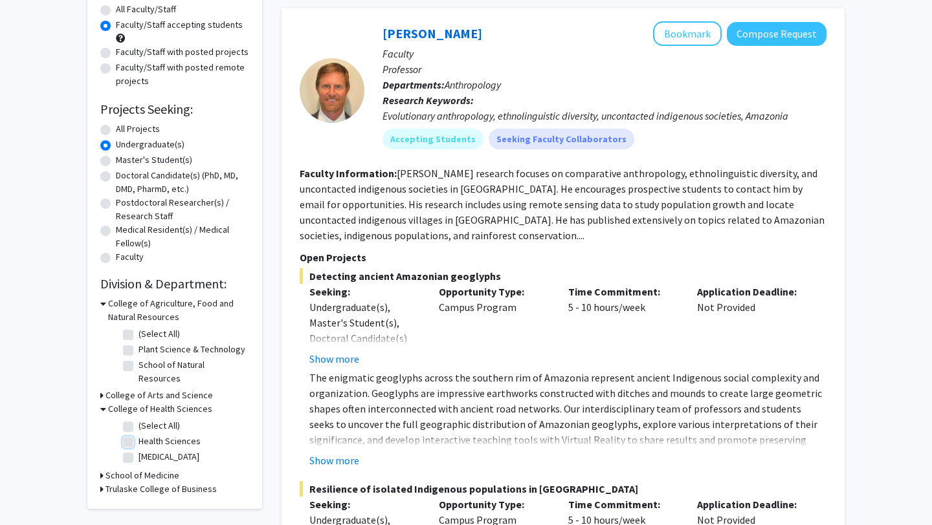
click at [138, 435] on input "Health Sciences" at bounding box center [142, 439] width 8 height 8
checkbox input "true"
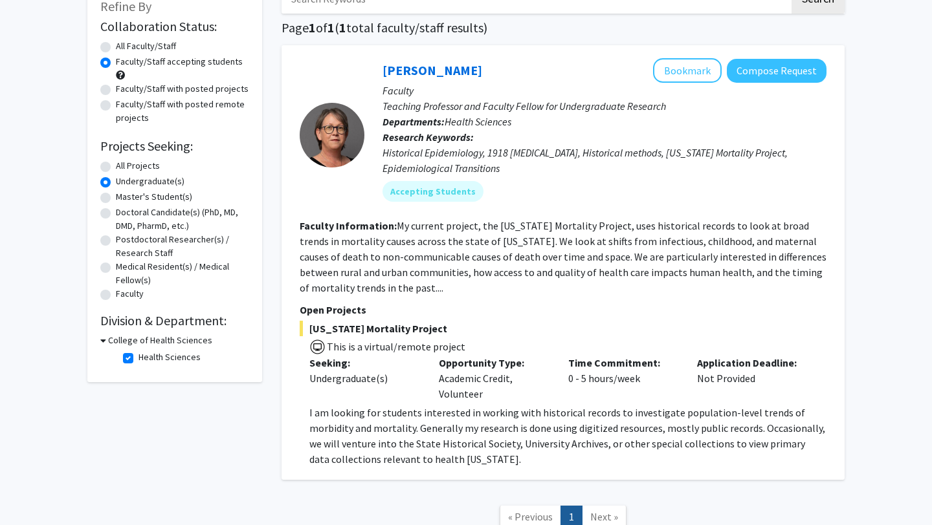
scroll to position [88, 0]
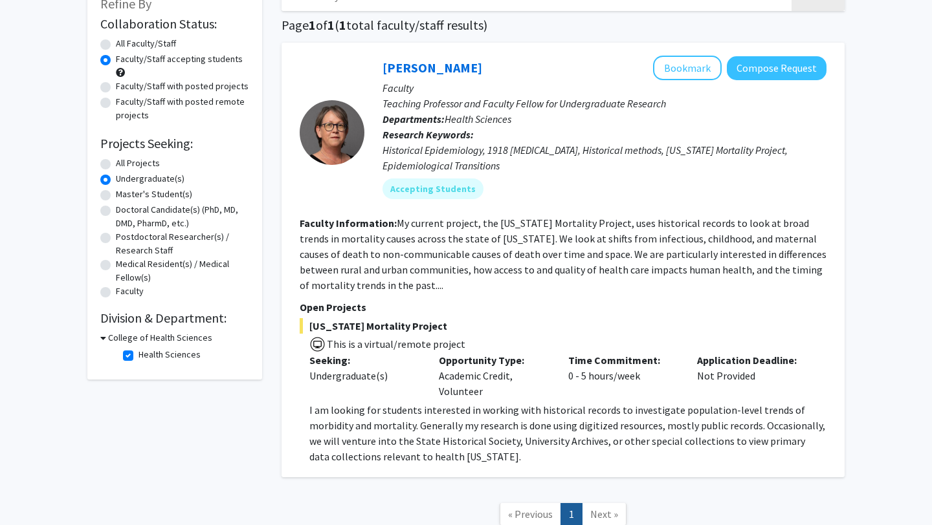
click at [117, 341] on h3 "College of Health Sciences" at bounding box center [160, 338] width 104 height 14
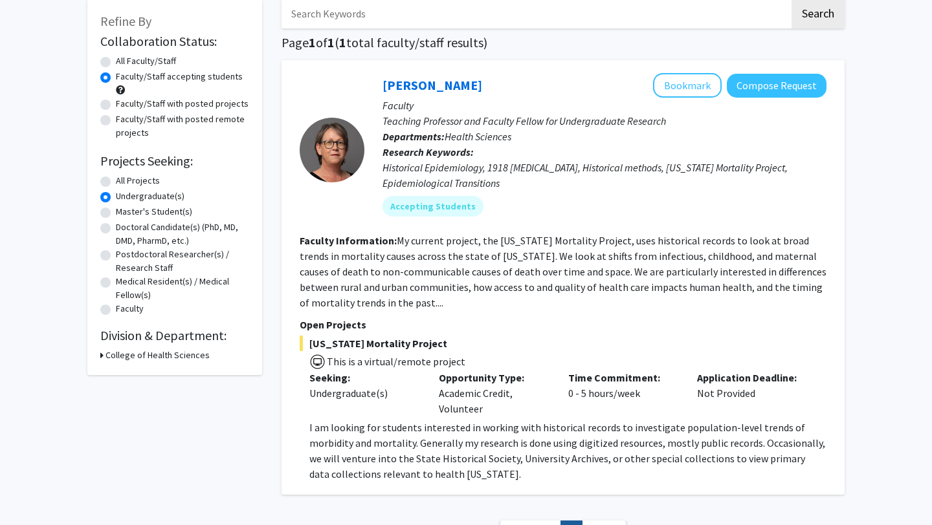
scroll to position [0, 0]
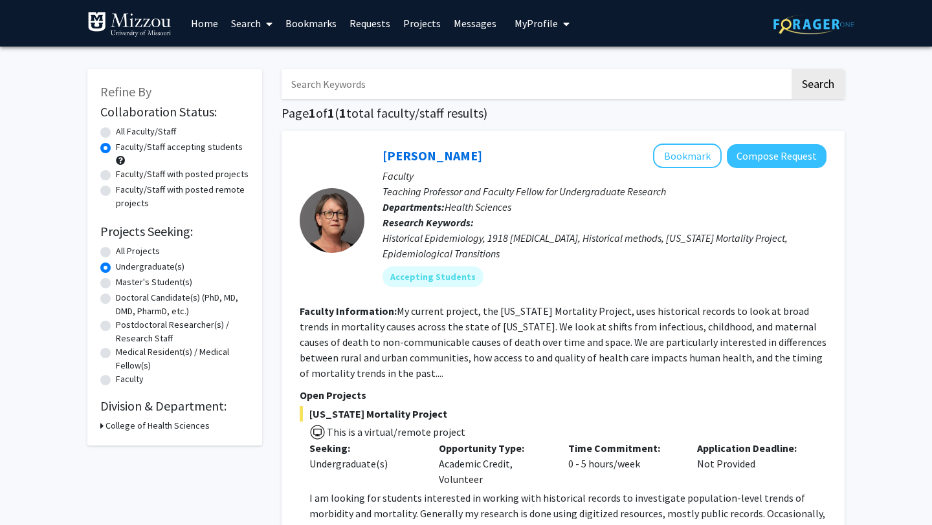
click at [99, 424] on div "Refine By Collaboration Status: Collaboration Status All Faculty/Staff Collabor…" at bounding box center [174, 257] width 175 height 377
click at [102, 424] on icon at bounding box center [101, 426] width 3 height 14
click at [137, 441] on fg-checkbox "Health Sciences Health Sciences" at bounding box center [184, 444] width 123 height 16
click at [138, 441] on label "Health Sciences" at bounding box center [169, 443] width 62 height 14
click at [138, 441] on input "Health Sciences" at bounding box center [142, 440] width 8 height 8
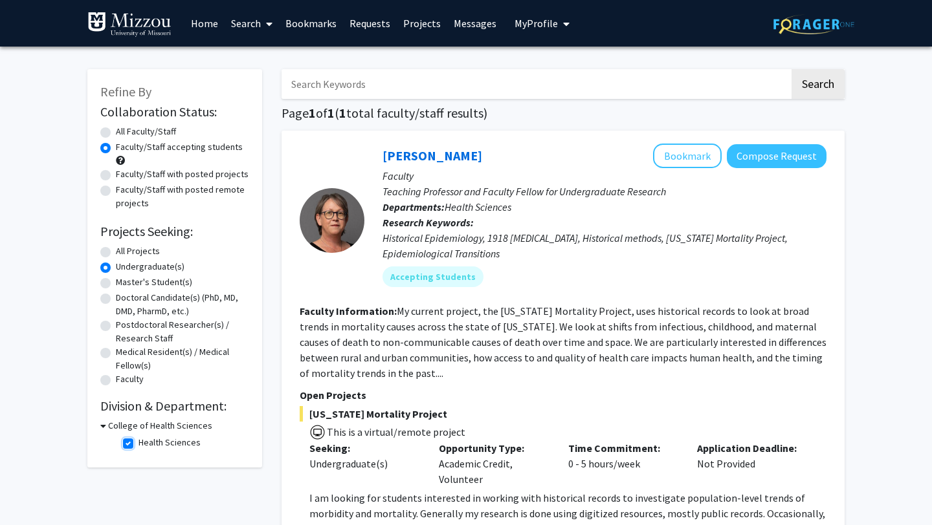
checkbox input "false"
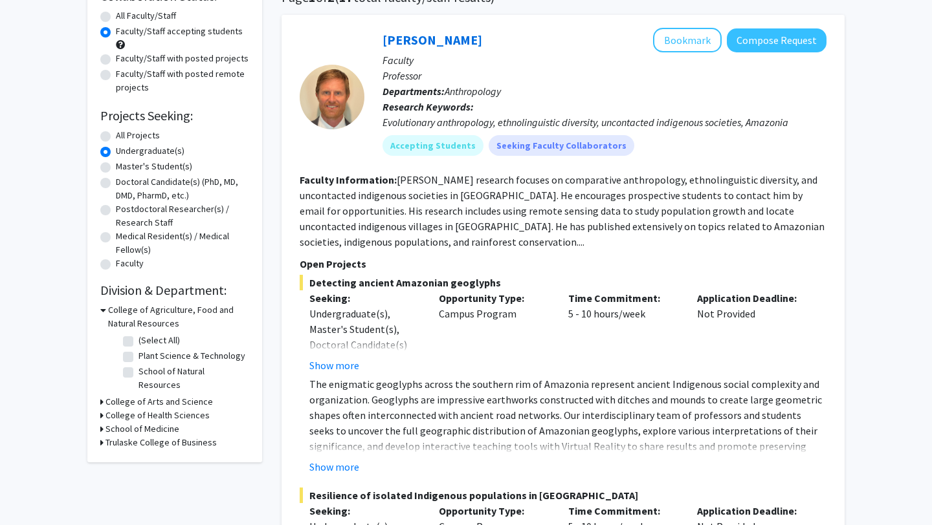
scroll to position [115, 0]
click at [101, 396] on icon at bounding box center [101, 403] width 3 height 14
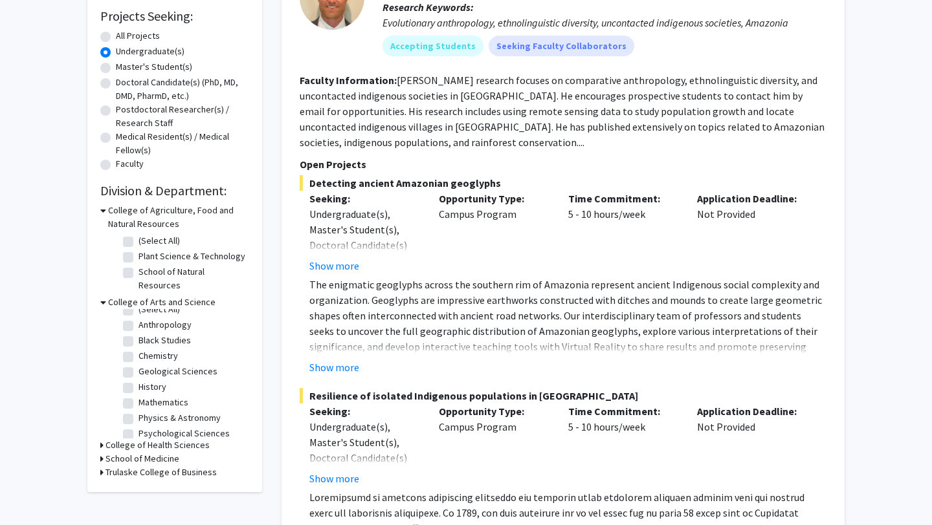
scroll to position [0, 0]
click at [142, 359] on label "Chemistry" at bounding box center [157, 366] width 39 height 14
click at [142, 359] on input "Chemistry" at bounding box center [142, 363] width 8 height 8
checkbox input "true"
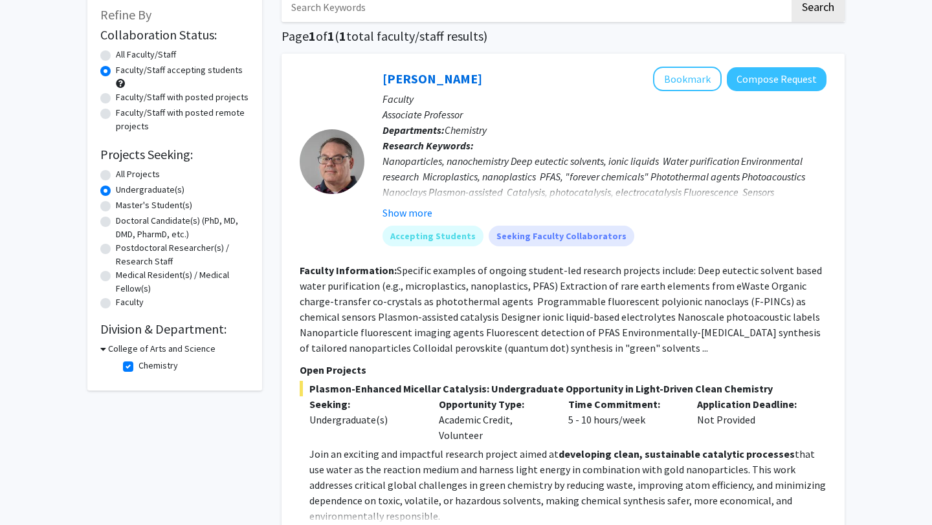
scroll to position [78, 0]
click at [138, 365] on label "Chemistry" at bounding box center [157, 365] width 39 height 14
click at [138, 365] on input "Chemistry" at bounding box center [142, 362] width 8 height 8
checkbox input "false"
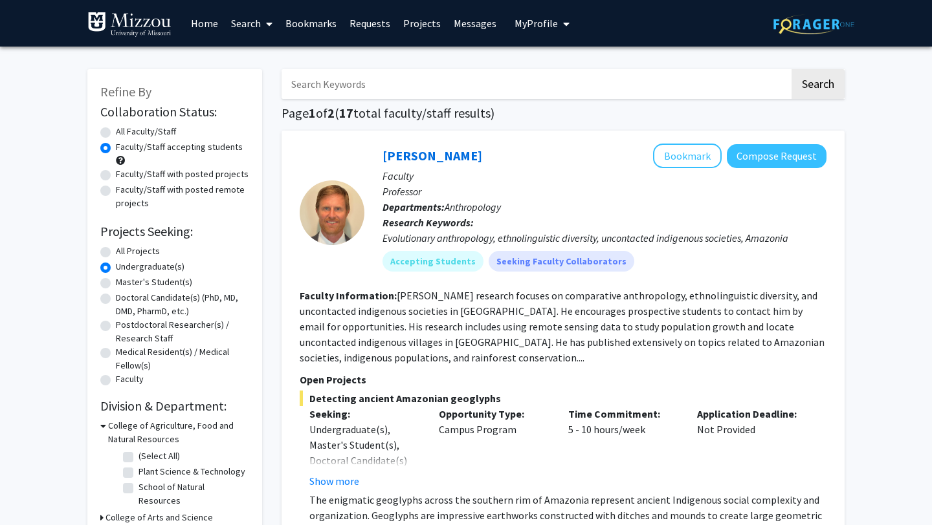
click at [378, 88] on input "Search Keywords" at bounding box center [535, 84] width 508 height 30
type input "genetics"
click at [791, 69] on button "Search" at bounding box center [817, 84] width 53 height 30
radio input "true"
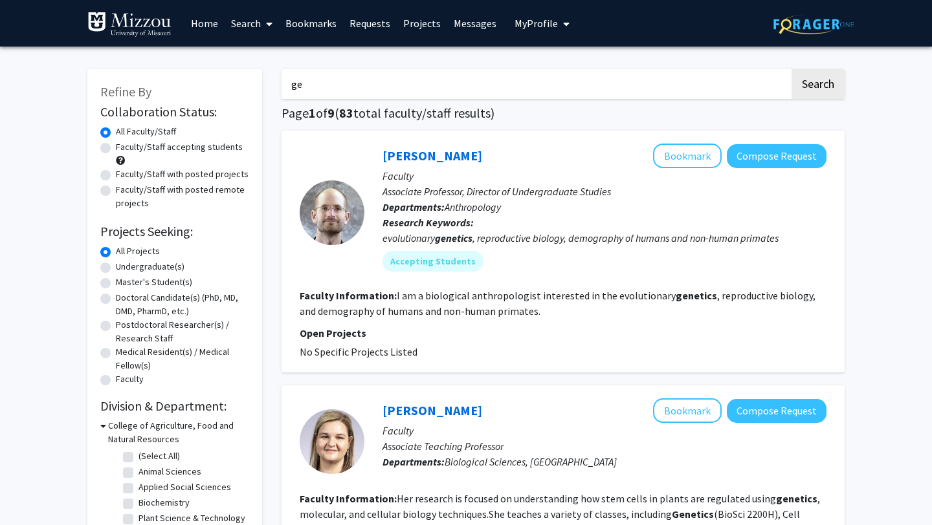
type input "g"
type input "[MEDICAL_DATA]"
click at [791, 69] on button "Search" at bounding box center [817, 84] width 53 height 30
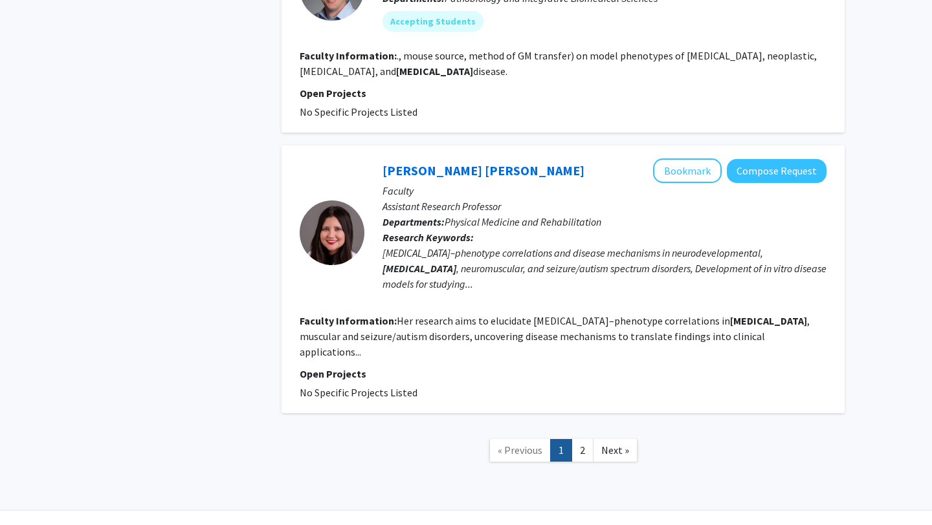
scroll to position [2083, 0]
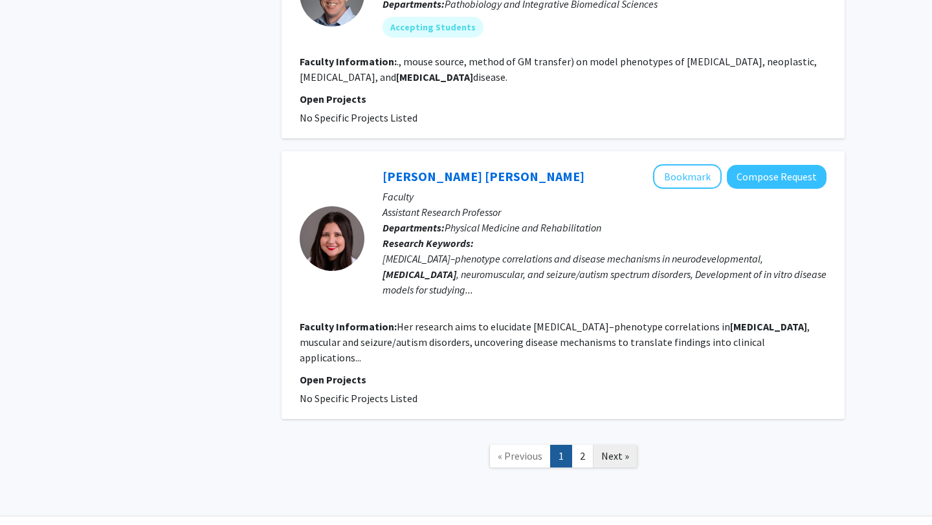
click at [612, 450] on span "Next »" at bounding box center [615, 456] width 28 height 13
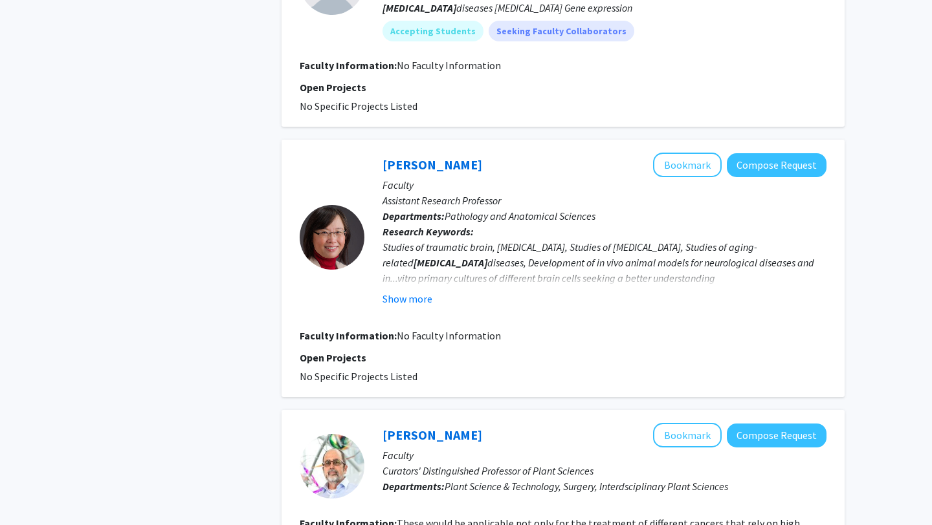
scroll to position [860, 0]
click at [404, 292] on button "Show more" at bounding box center [407, 300] width 50 height 16
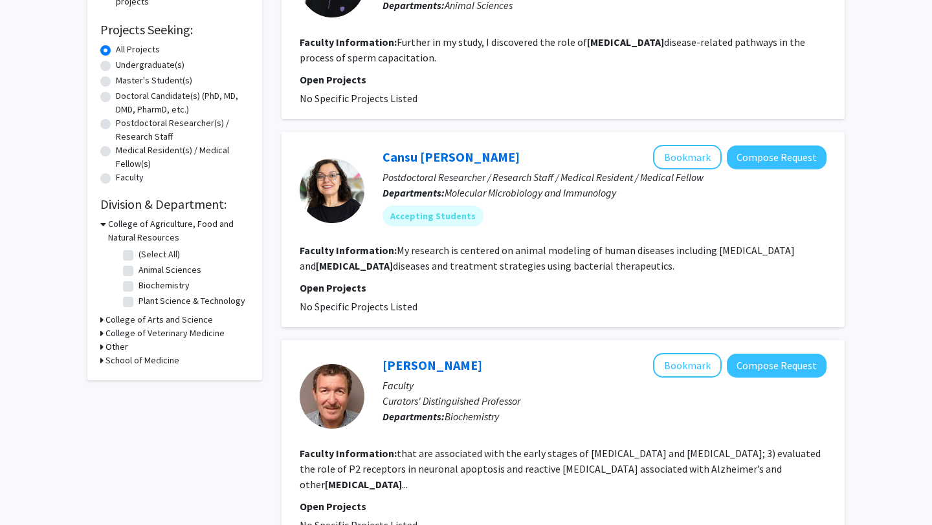
scroll to position [201, 0]
click at [771, 151] on button "Compose Request" at bounding box center [777, 158] width 100 height 24
